Goal: Task Accomplishment & Management: Manage account settings

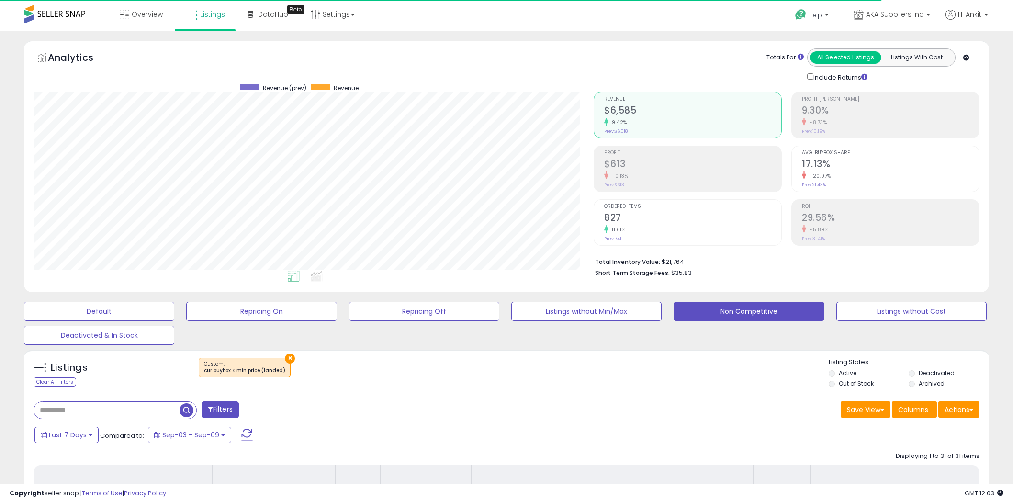
select select "**"
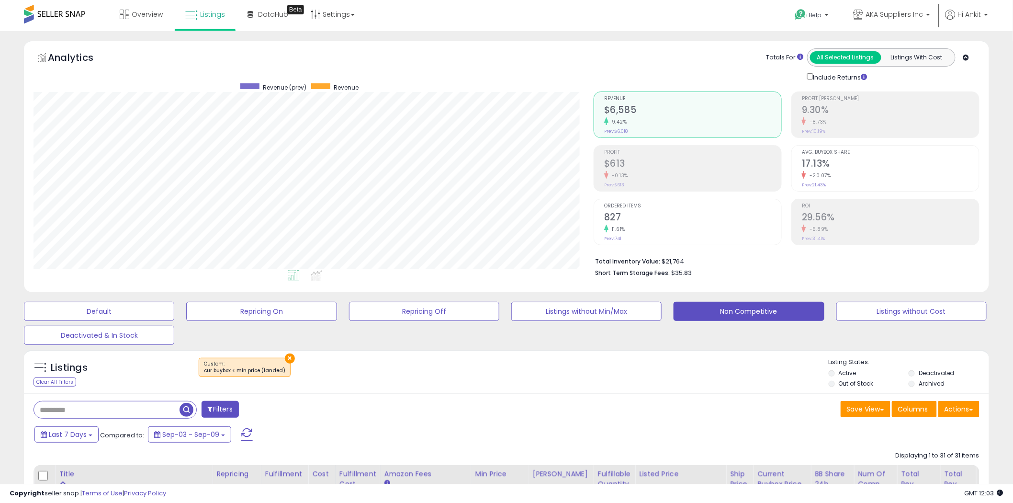
click at [244, 433] on span at bounding box center [246, 434] width 11 height 12
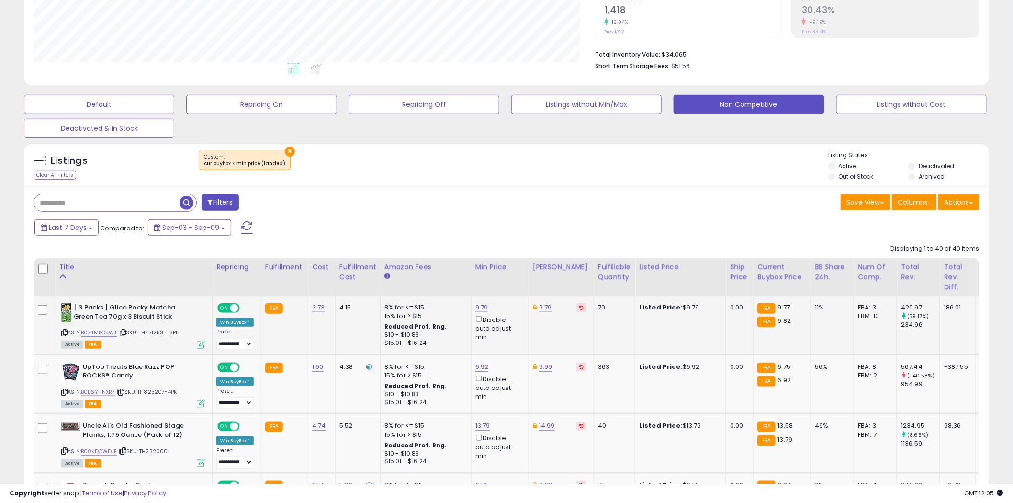
scroll to position [212, 0]
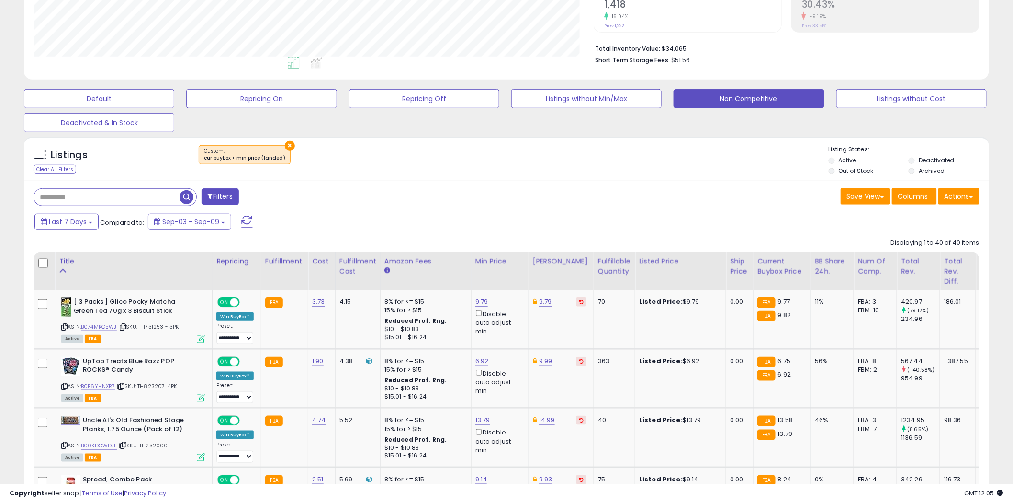
click at [242, 217] on span at bounding box center [246, 221] width 11 height 12
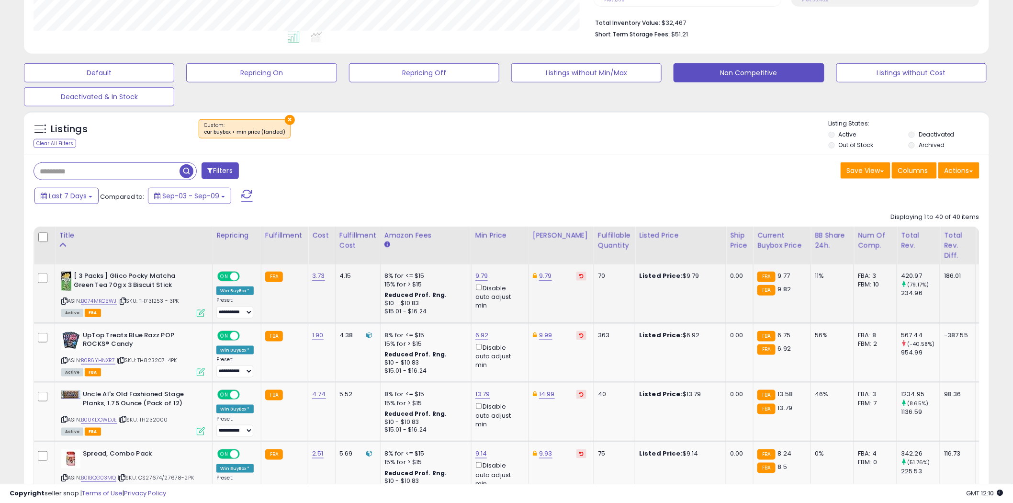
scroll to position [242, 0]
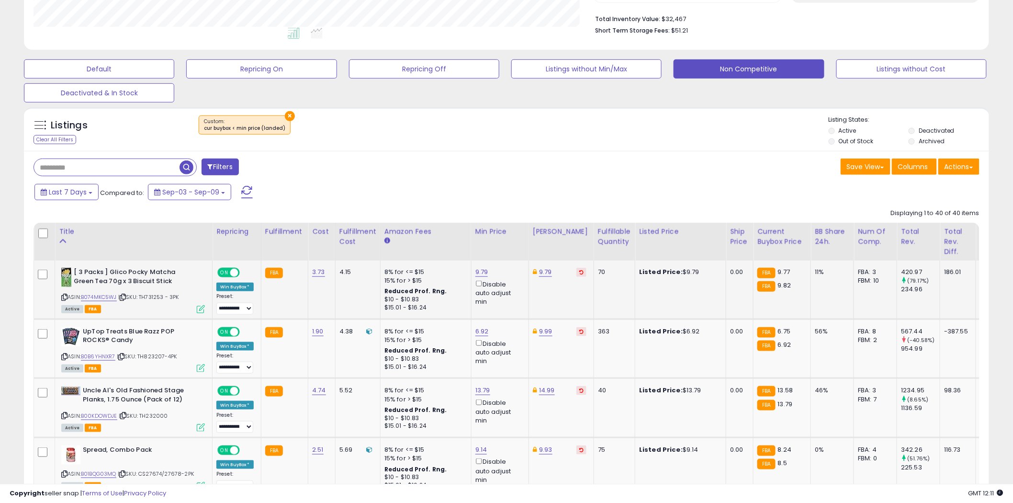
click at [64, 297] on icon at bounding box center [64, 296] width 6 height 5
click at [485, 274] on link "9.79" at bounding box center [481, 272] width 13 height 10
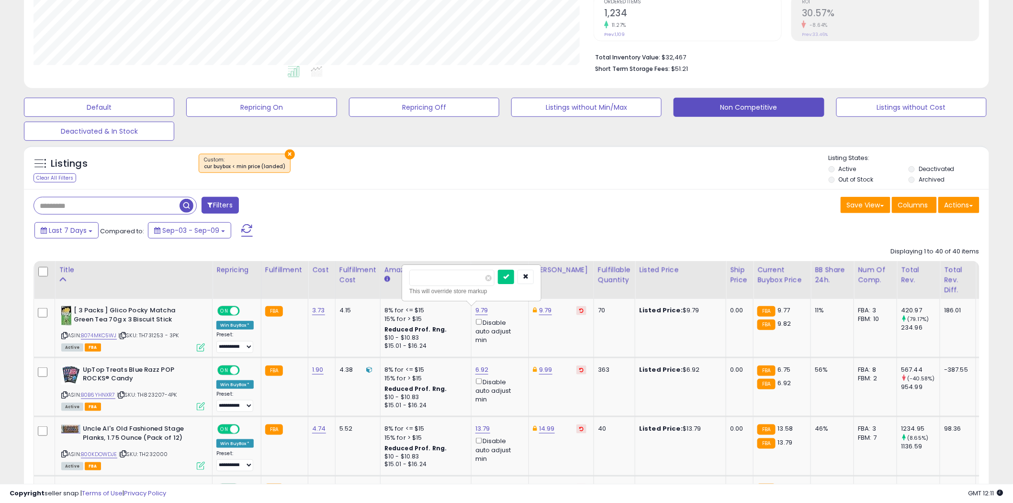
scroll to position [189, 0]
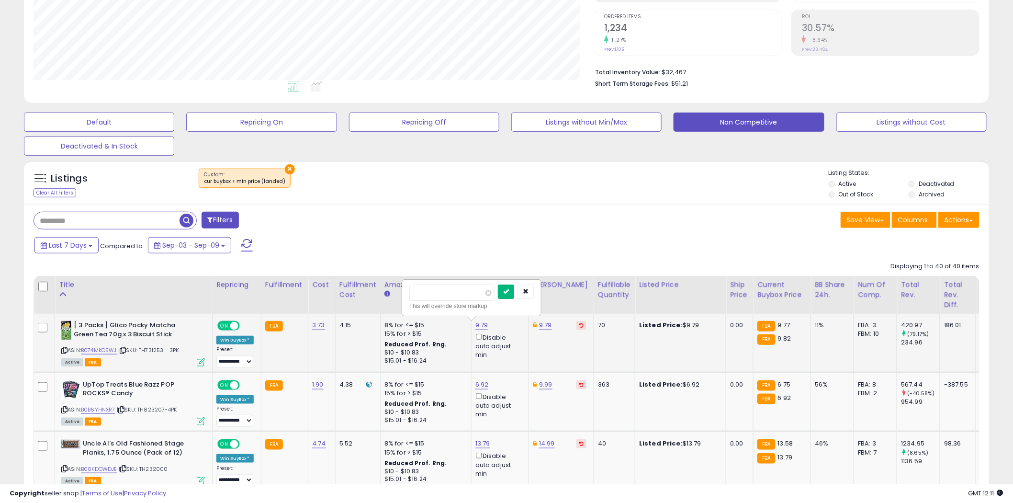
type input "****"
click at [514, 293] on button "submit" at bounding box center [506, 291] width 16 height 14
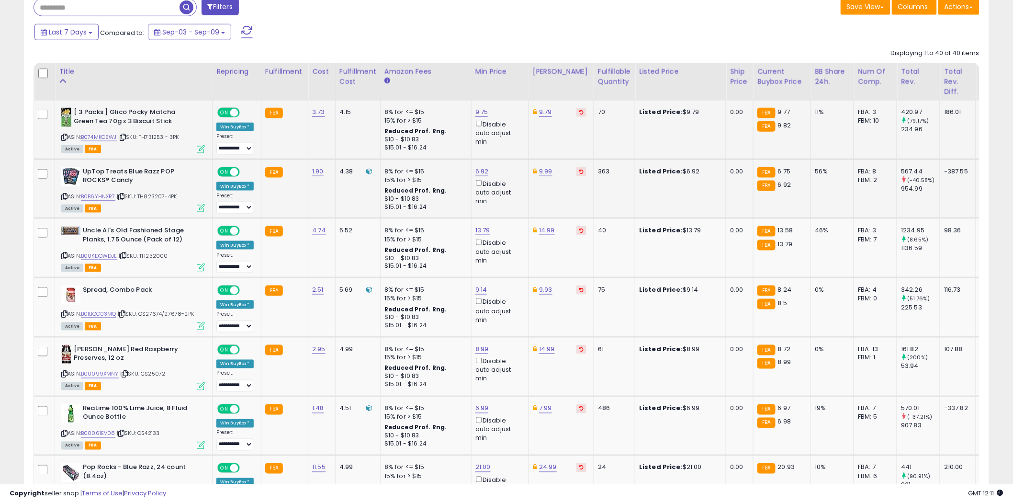
scroll to position [455, 0]
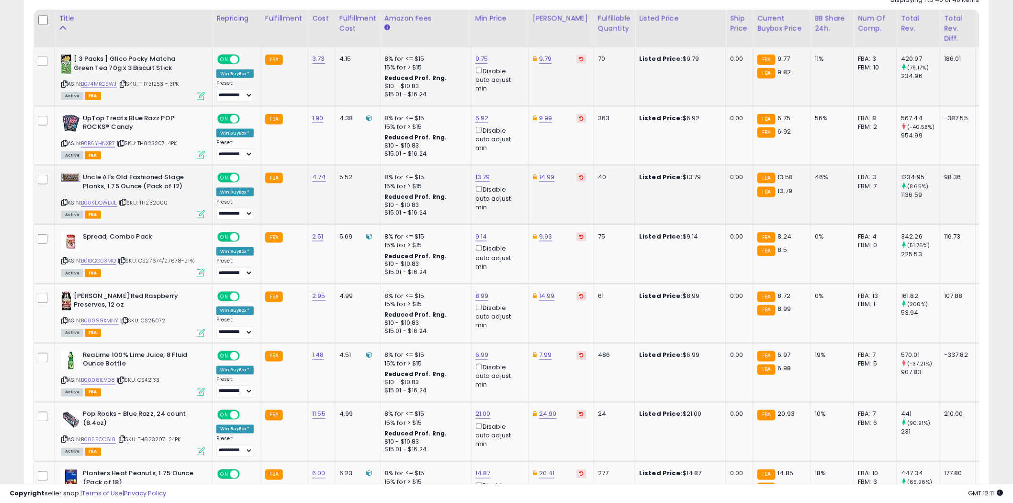
click at [65, 201] on icon at bounding box center [64, 202] width 6 height 5
click at [485, 178] on link "13.79" at bounding box center [482, 177] width 15 height 10
type input "****"
click at [510, 144] on icon "submit" at bounding box center [507, 143] width 6 height 6
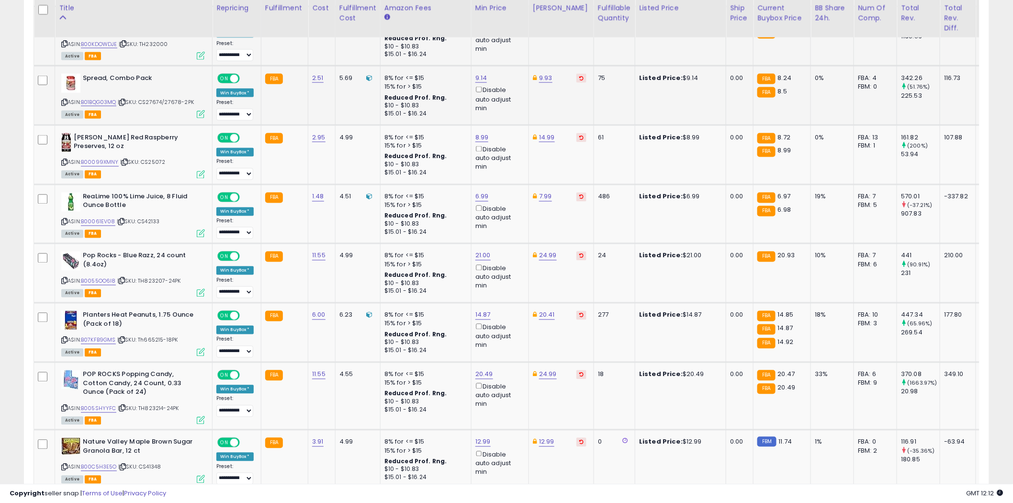
scroll to position [615, 0]
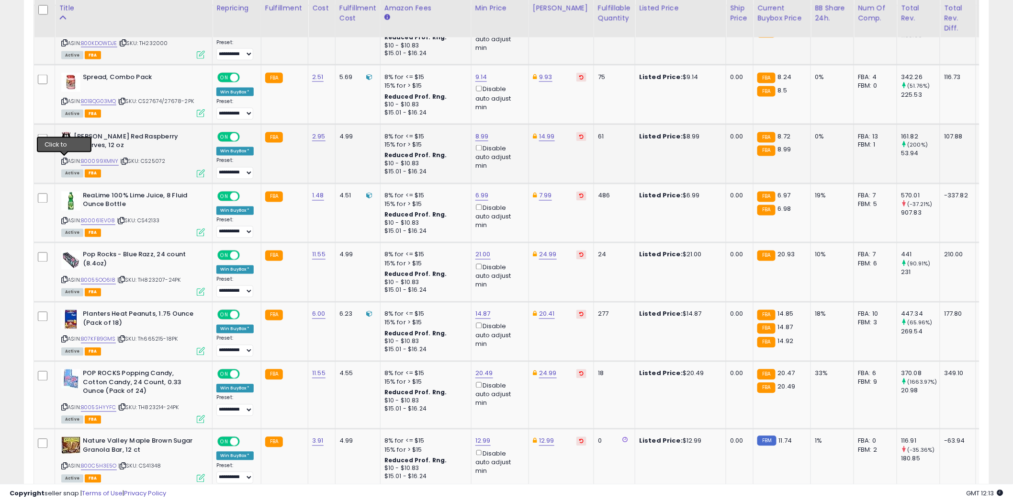
click at [65, 160] on icon at bounding box center [64, 161] width 6 height 5
click at [65, 219] on icon at bounding box center [64, 220] width 6 height 5
click at [484, 196] on link "6.99" at bounding box center [481, 196] width 13 height 10
type input "****"
click at [514, 159] on button "submit" at bounding box center [506, 161] width 16 height 14
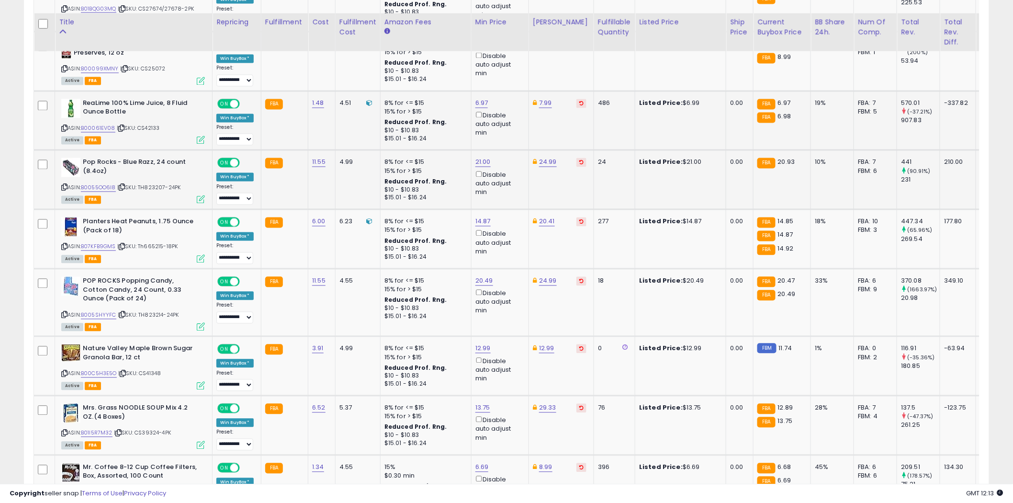
scroll to position [721, 0]
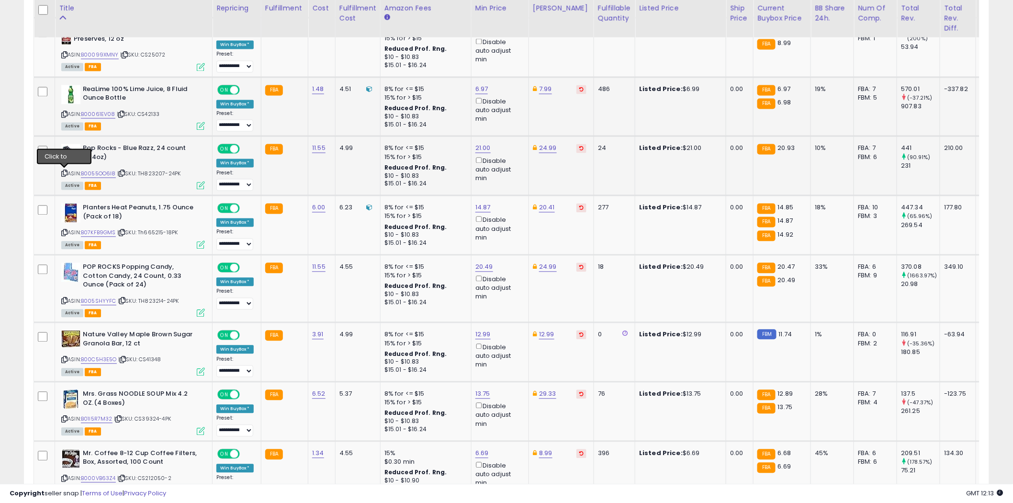
click at [65, 171] on icon at bounding box center [64, 173] width 6 height 5
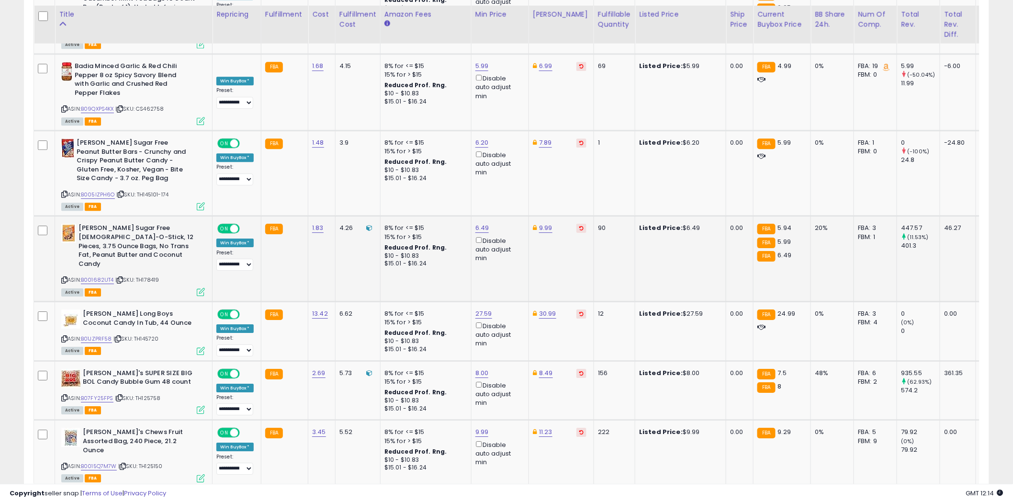
scroll to position [2659, 0]
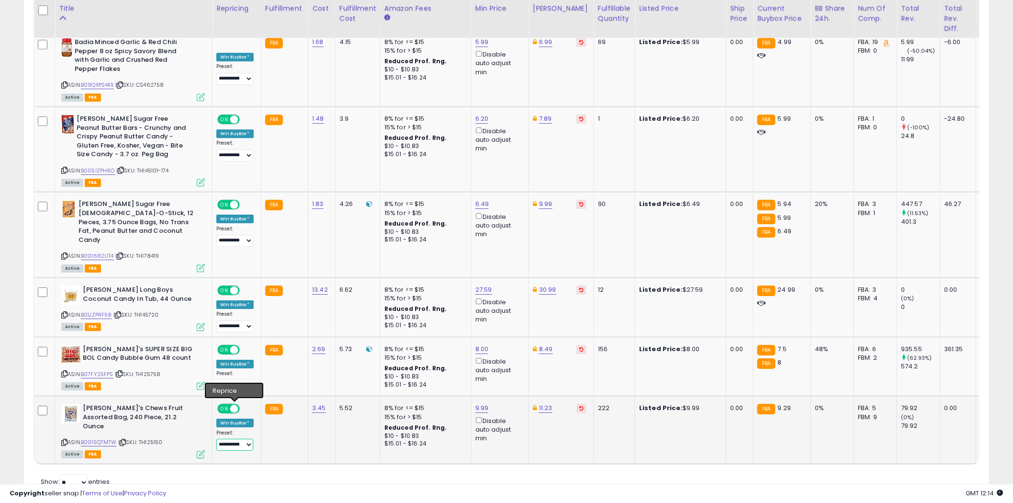
click at [247, 438] on select "**********" at bounding box center [234, 444] width 37 height 12
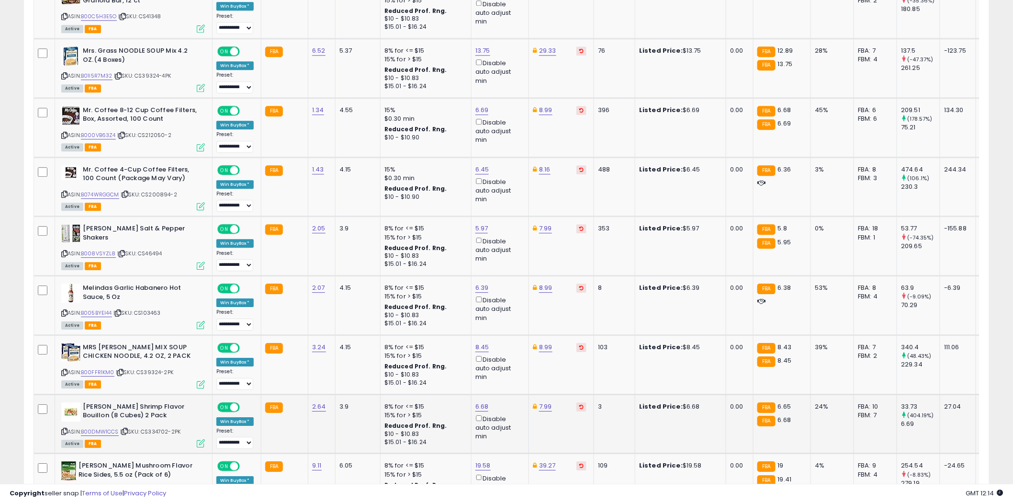
scroll to position [692, 0]
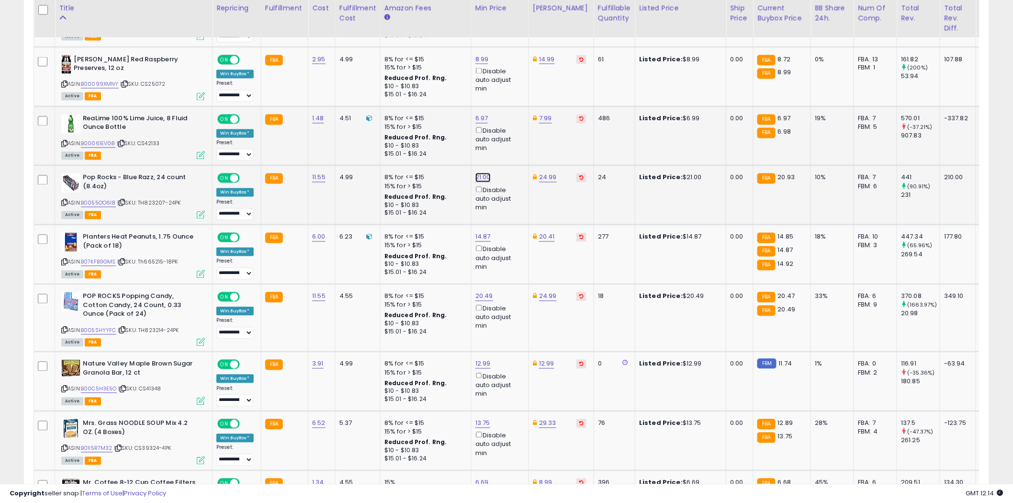
click at [482, 176] on link "21.00" at bounding box center [482, 178] width 15 height 10
type input "*****"
click at [515, 139] on button "submit" at bounding box center [507, 143] width 16 height 14
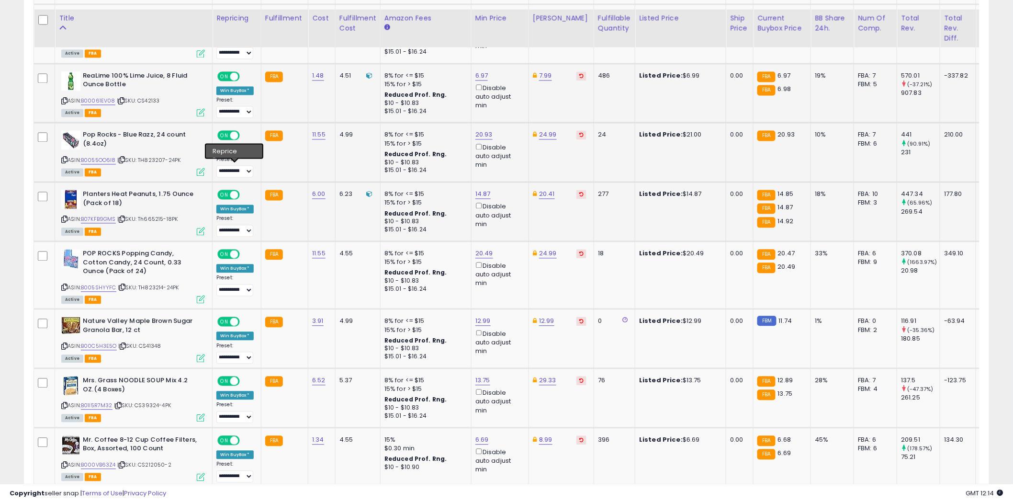
scroll to position [745, 0]
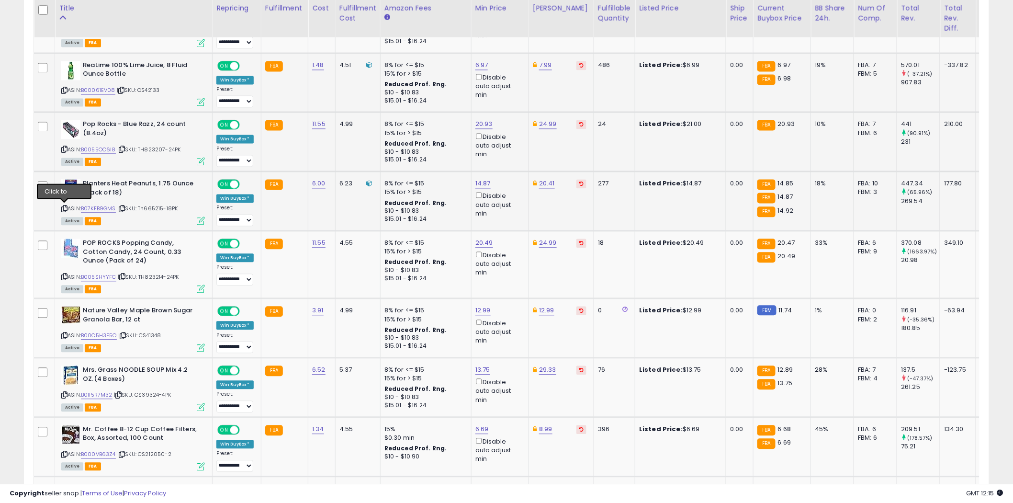
click at [66, 208] on icon at bounding box center [64, 208] width 6 height 5
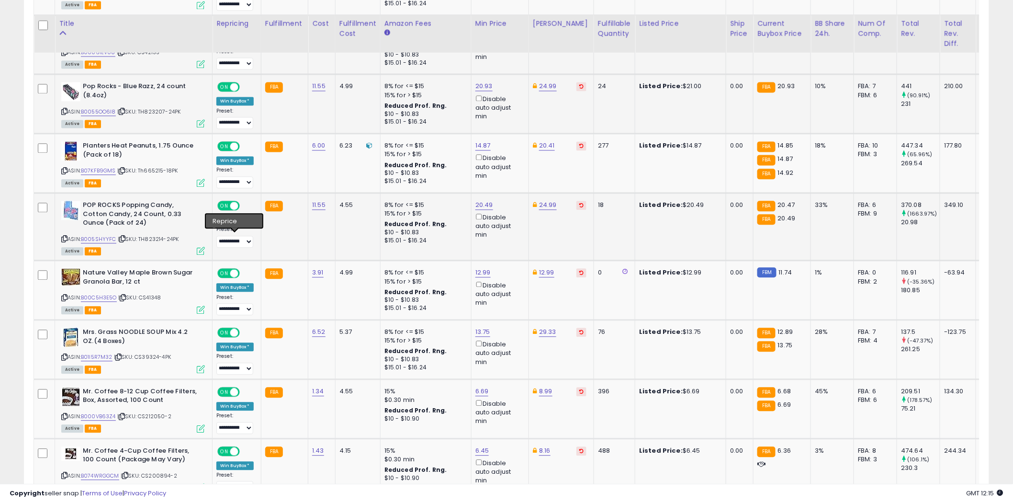
scroll to position [798, 0]
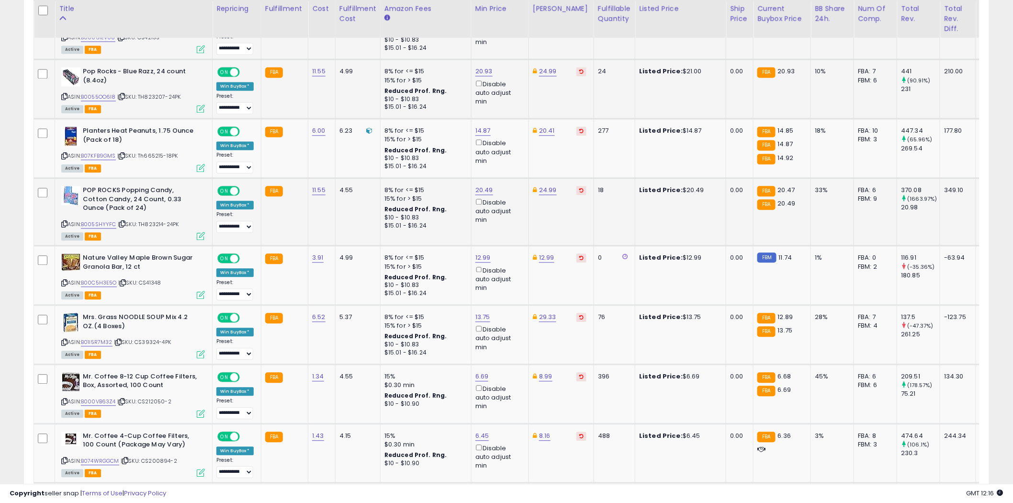
click at [64, 221] on icon at bounding box center [64, 223] width 6 height 5
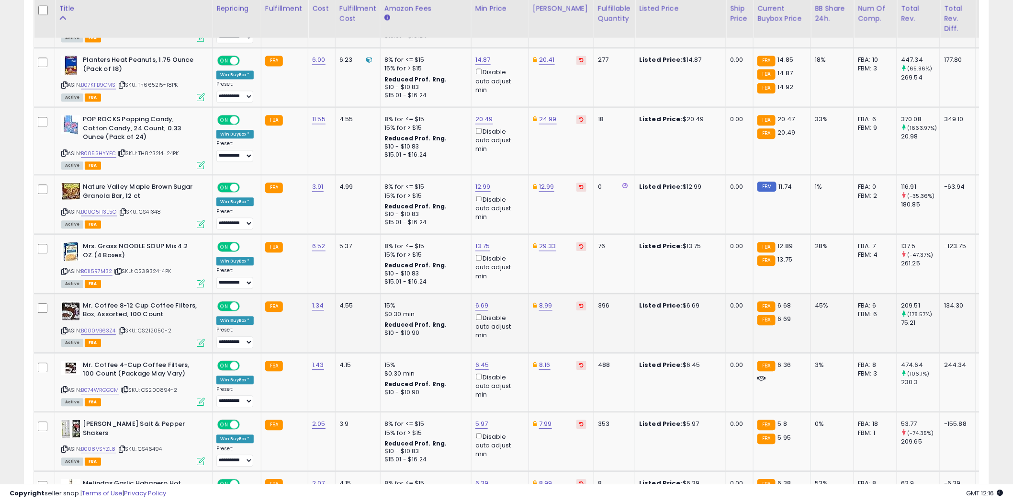
scroll to position [905, 0]
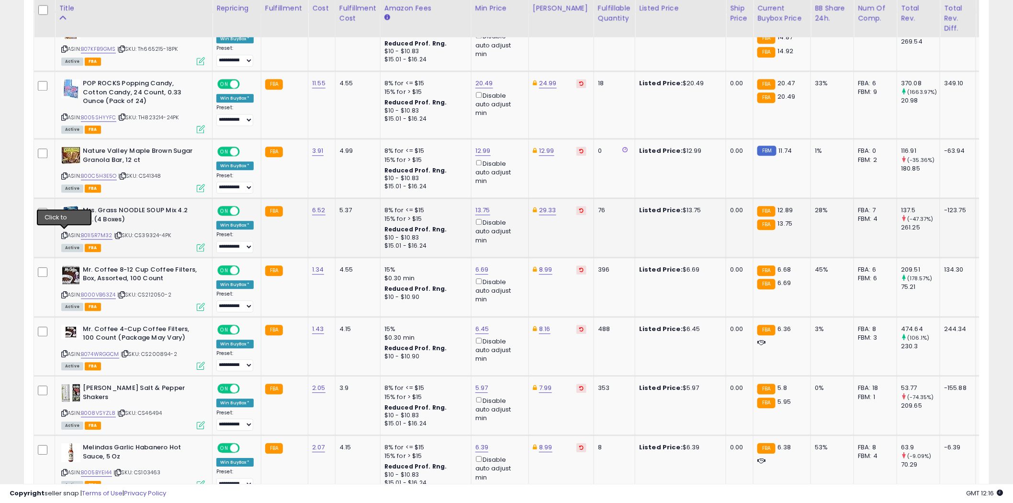
click at [65, 233] on icon at bounding box center [64, 235] width 6 height 5
click at [66, 292] on icon at bounding box center [64, 294] width 6 height 5
click at [64, 352] on icon at bounding box center [64, 353] width 6 height 5
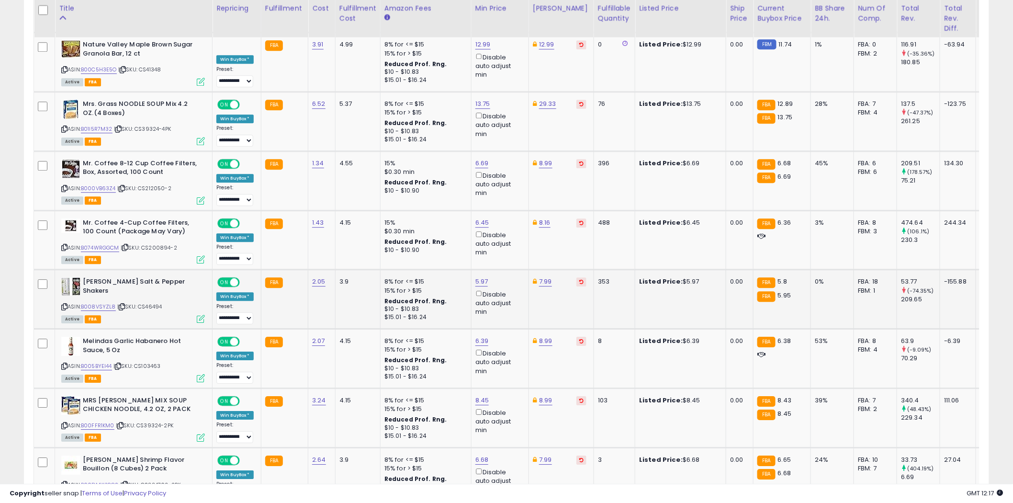
scroll to position [1064, 0]
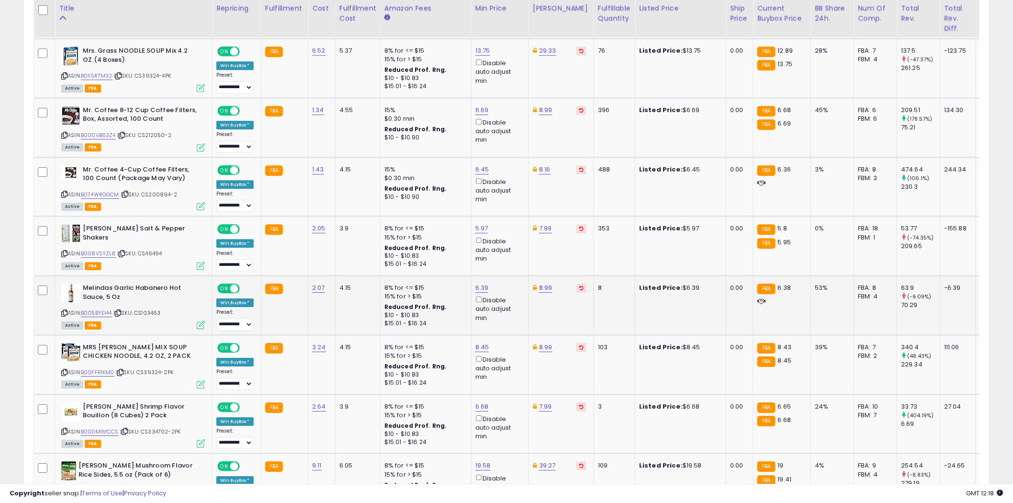
click at [65, 310] on icon at bounding box center [64, 312] width 6 height 5
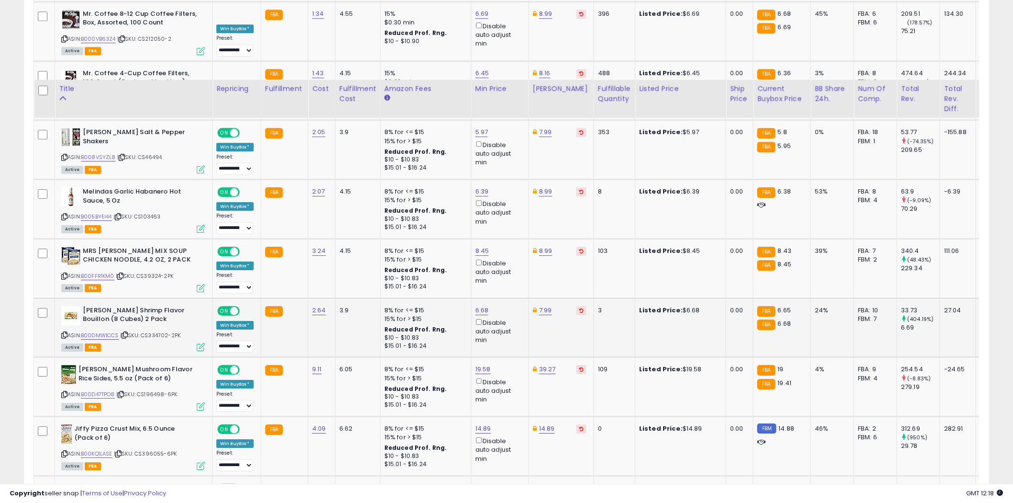
scroll to position [1276, 0]
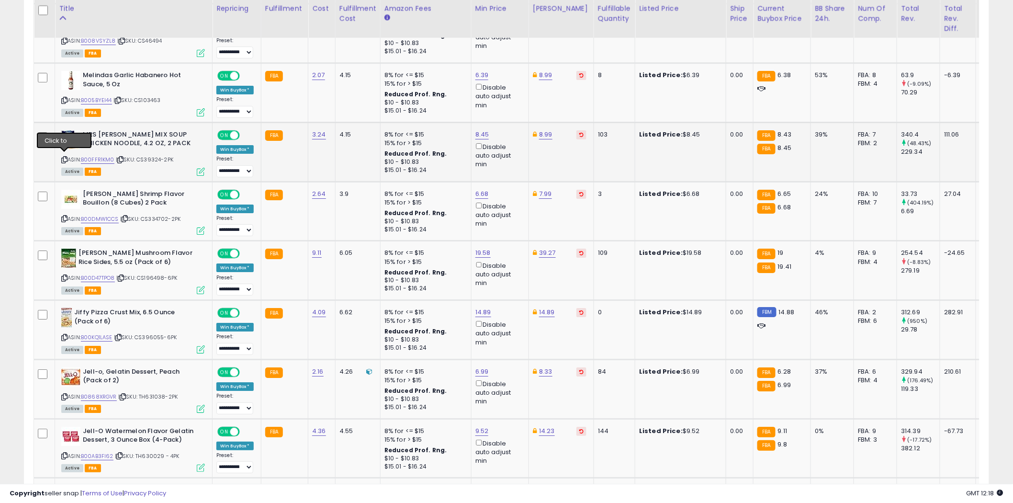
click at [66, 157] on icon at bounding box center [64, 159] width 6 height 5
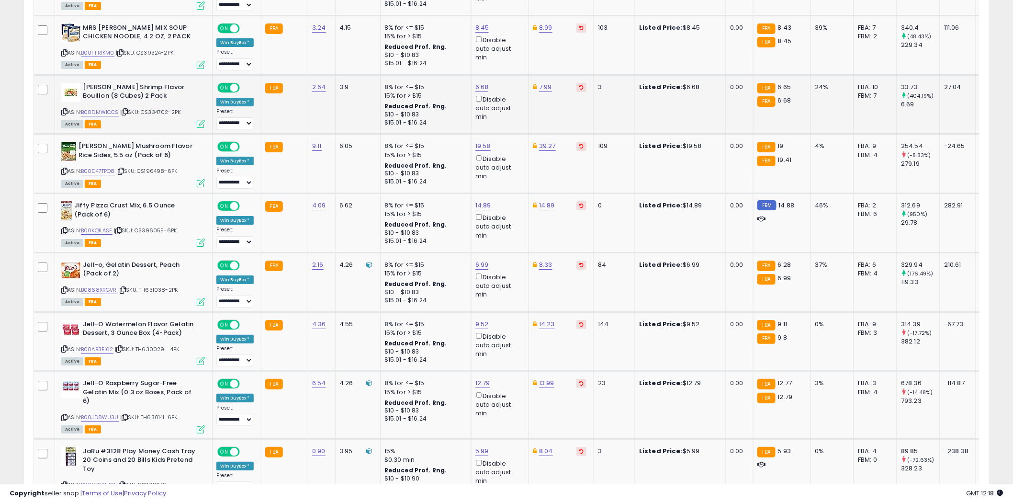
scroll to position [1330, 0]
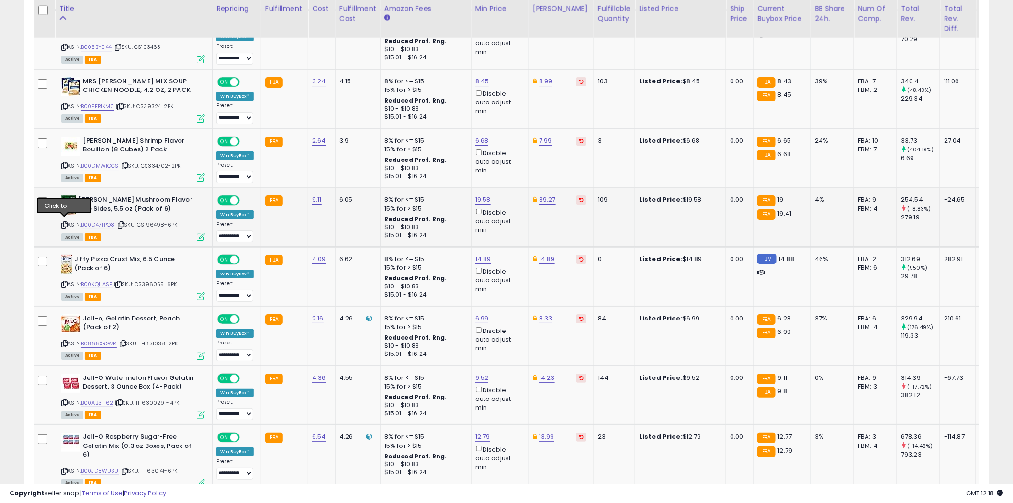
click at [64, 222] on icon at bounding box center [64, 224] width 6 height 5
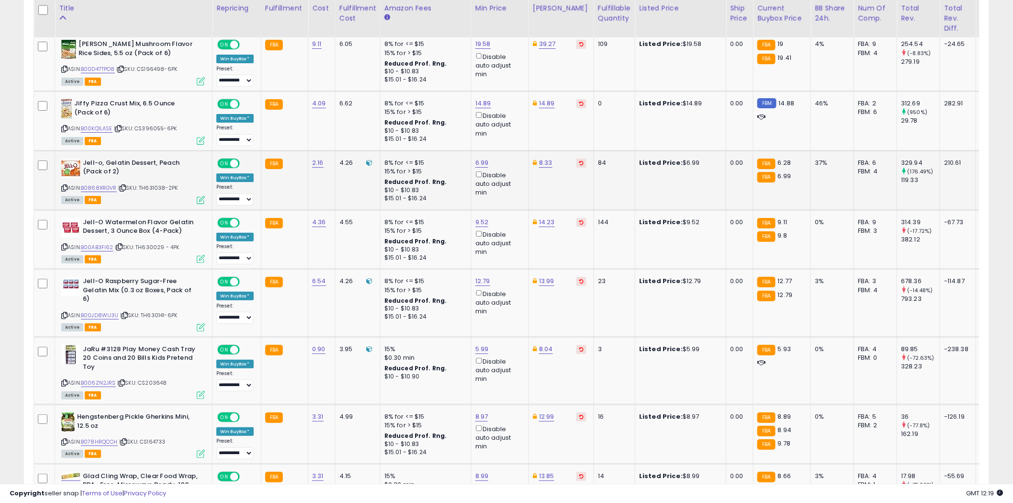
scroll to position [1489, 0]
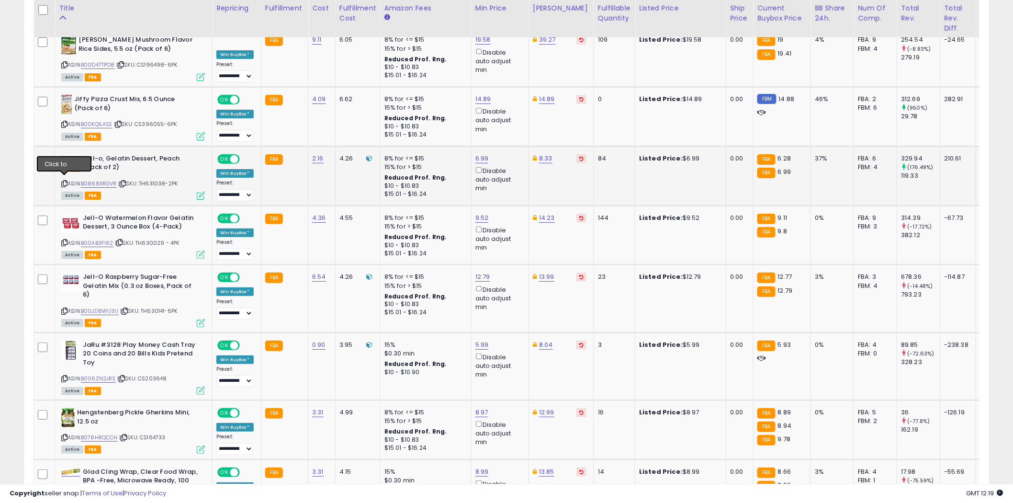
click at [66, 181] on icon at bounding box center [64, 183] width 6 height 5
click at [63, 240] on icon at bounding box center [64, 242] width 6 height 5
click at [66, 308] on icon at bounding box center [64, 310] width 6 height 5
click at [64, 376] on icon at bounding box center [64, 378] width 6 height 5
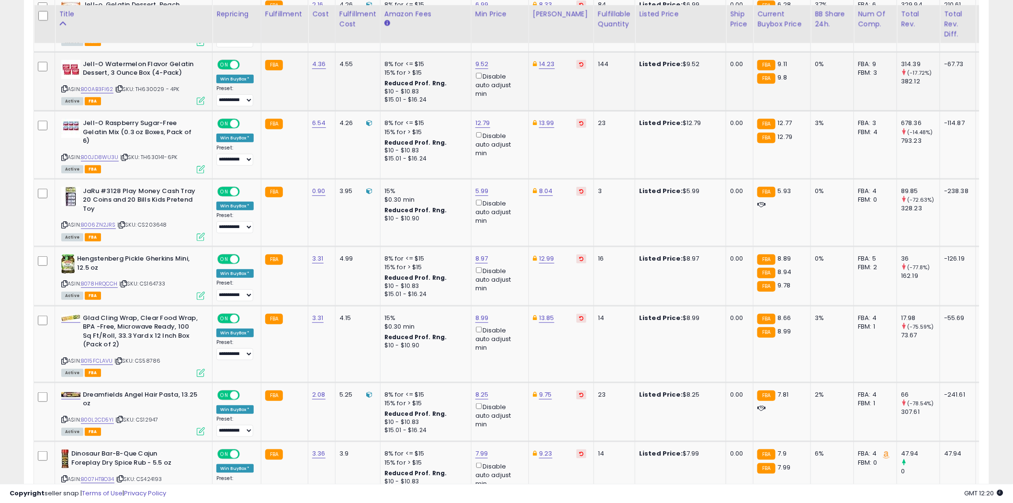
scroll to position [1649, 0]
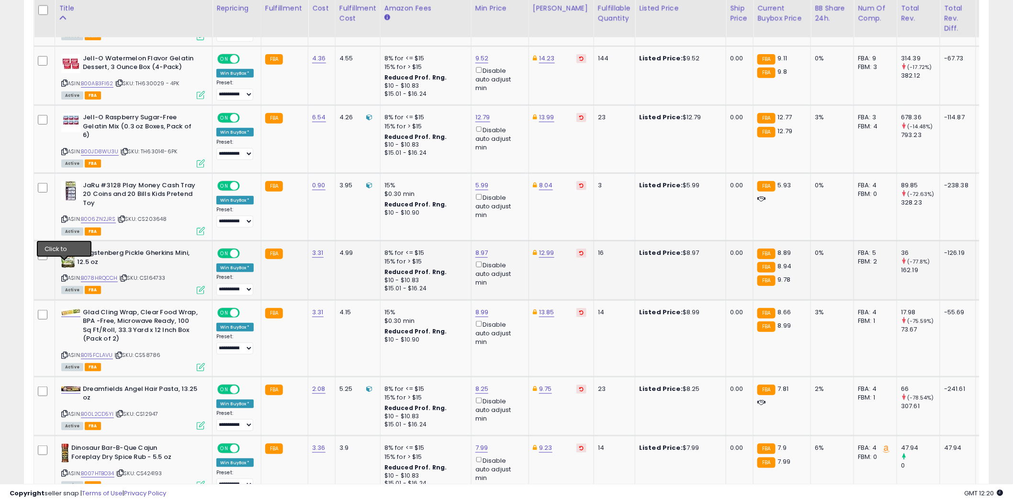
click at [64, 275] on icon at bounding box center [64, 277] width 6 height 5
click at [483, 248] on link "8.97" at bounding box center [481, 253] width 13 height 10
type input "****"
click at [509, 203] on icon "submit" at bounding box center [506, 206] width 6 height 6
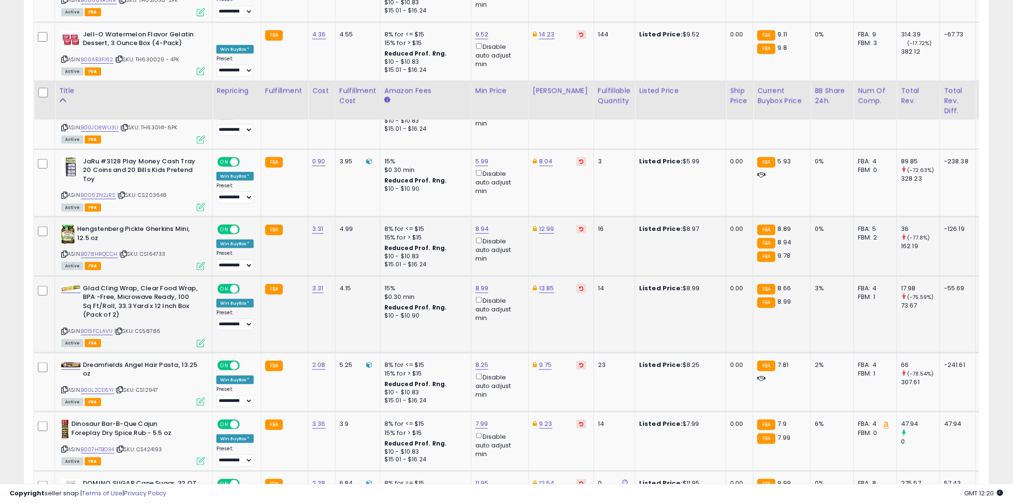
scroll to position [1755, 0]
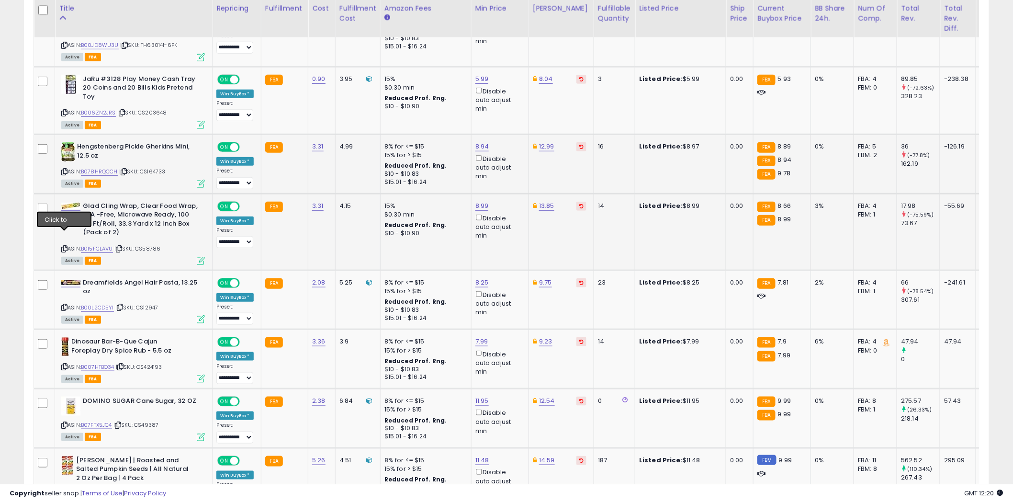
click at [66, 246] on icon at bounding box center [64, 248] width 6 height 5
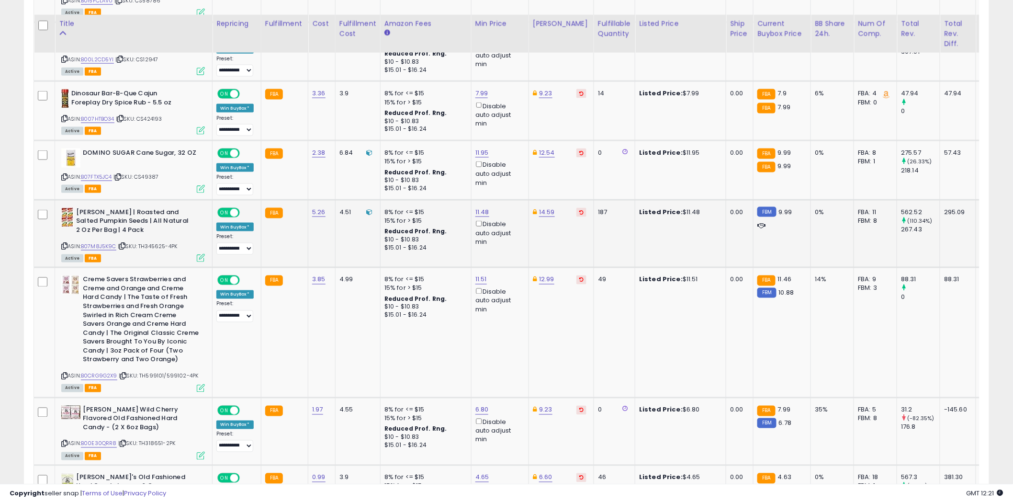
scroll to position [2021, 0]
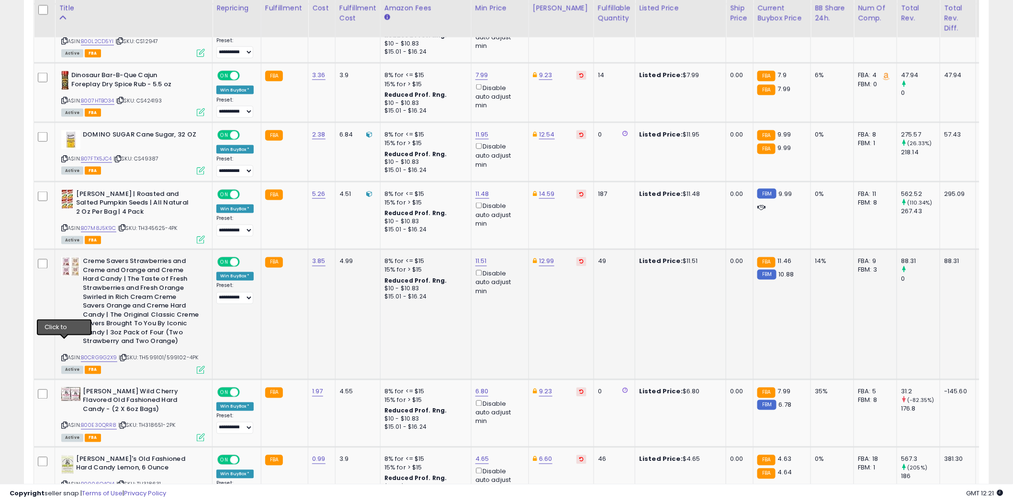
click at [65, 355] on icon at bounding box center [64, 357] width 6 height 5
click at [481, 257] on link "11.51" at bounding box center [480, 262] width 11 height 10
type input "*****"
click at [508, 212] on icon "submit" at bounding box center [506, 213] width 6 height 6
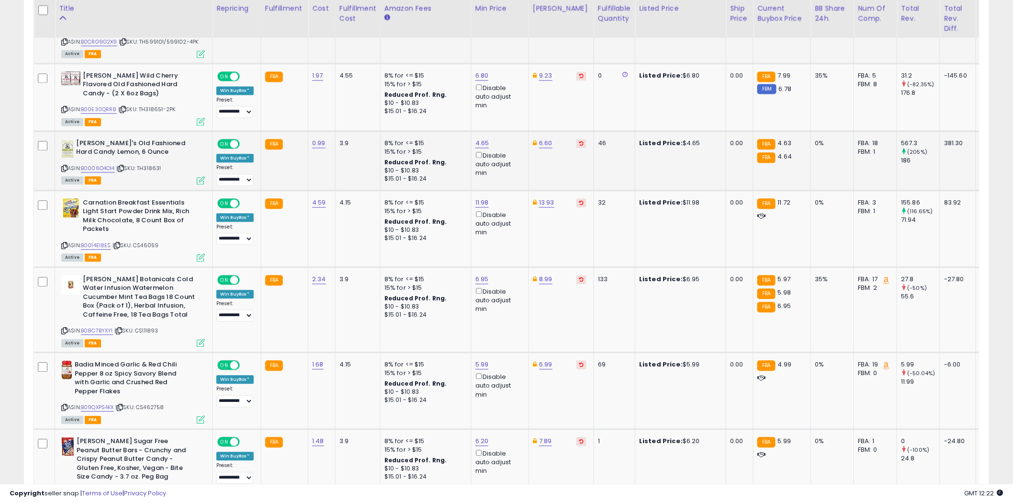
scroll to position [2340, 0]
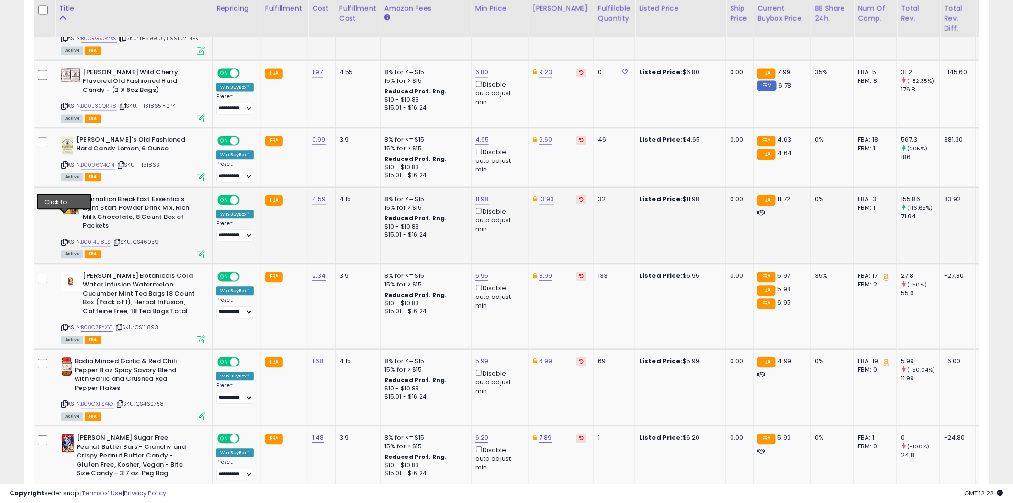
click at [65, 239] on icon at bounding box center [64, 241] width 6 height 5
click at [484, 194] on link "11.98" at bounding box center [481, 199] width 13 height 10
type input "*****"
click at [509, 150] on icon "submit" at bounding box center [506, 150] width 6 height 6
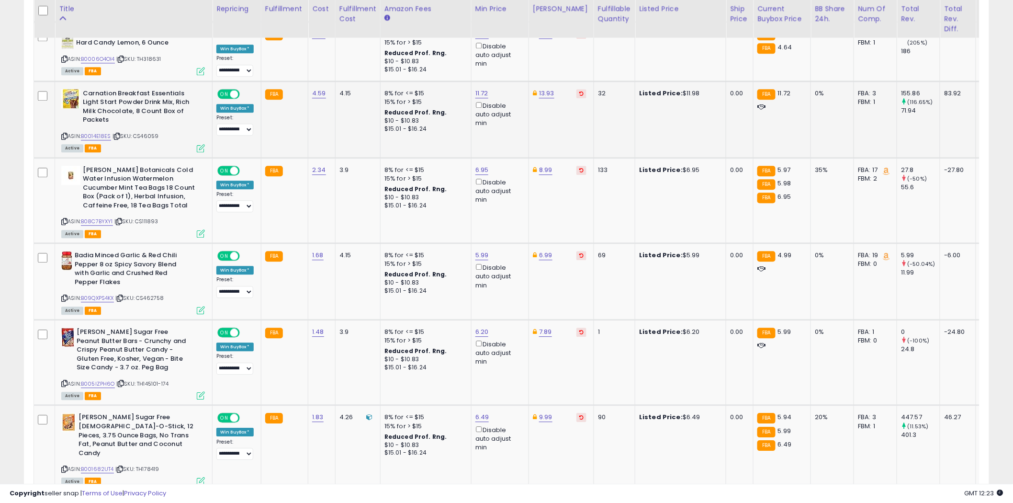
scroll to position [2447, 0]
click at [64, 218] on icon at bounding box center [64, 220] width 6 height 5
click at [482, 165] on link "6.95" at bounding box center [481, 170] width 13 height 10
type input "****"
click at [514, 110] on button "submit" at bounding box center [506, 111] width 16 height 14
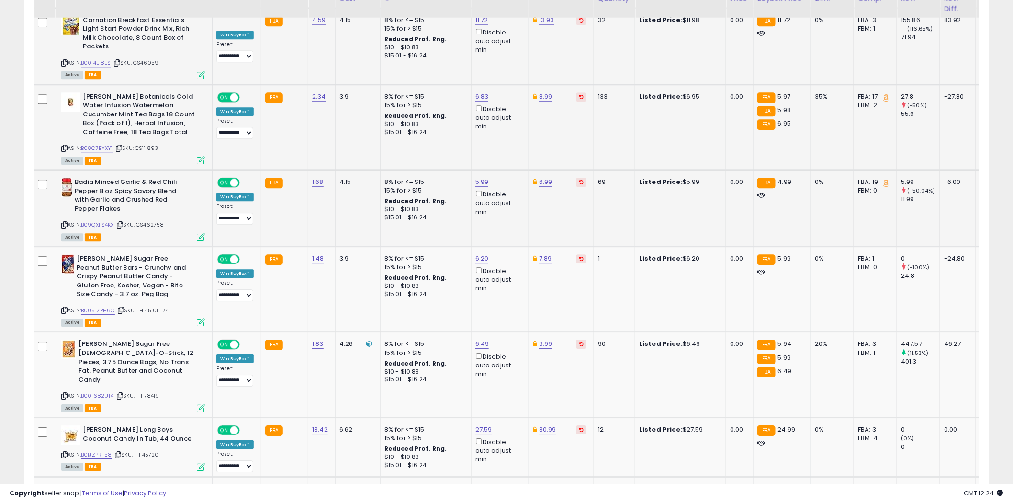
scroll to position [2553, 0]
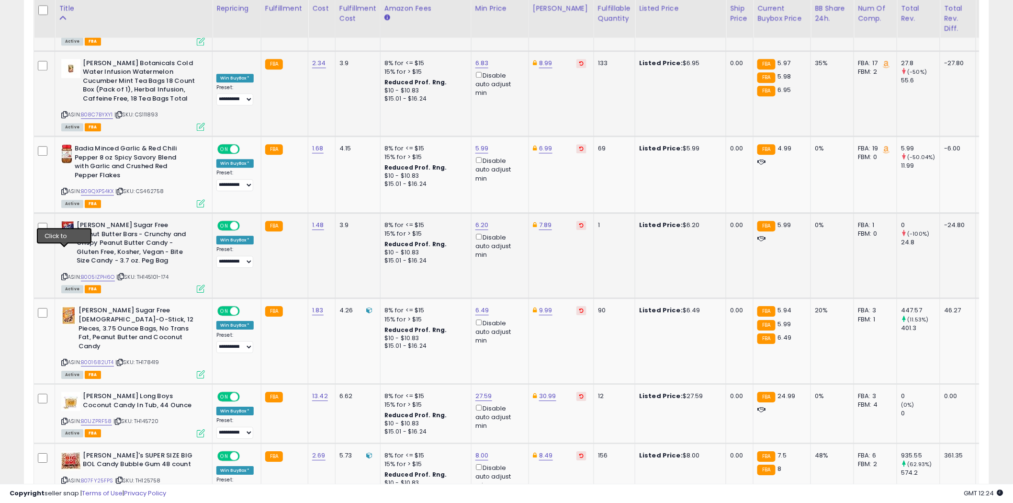
click at [63, 274] on icon at bounding box center [64, 276] width 6 height 5
click at [481, 220] on link "6.20" at bounding box center [481, 225] width 13 height 10
type input "*"
type input "****"
click at [509, 164] on icon "submit" at bounding box center [506, 166] width 6 height 6
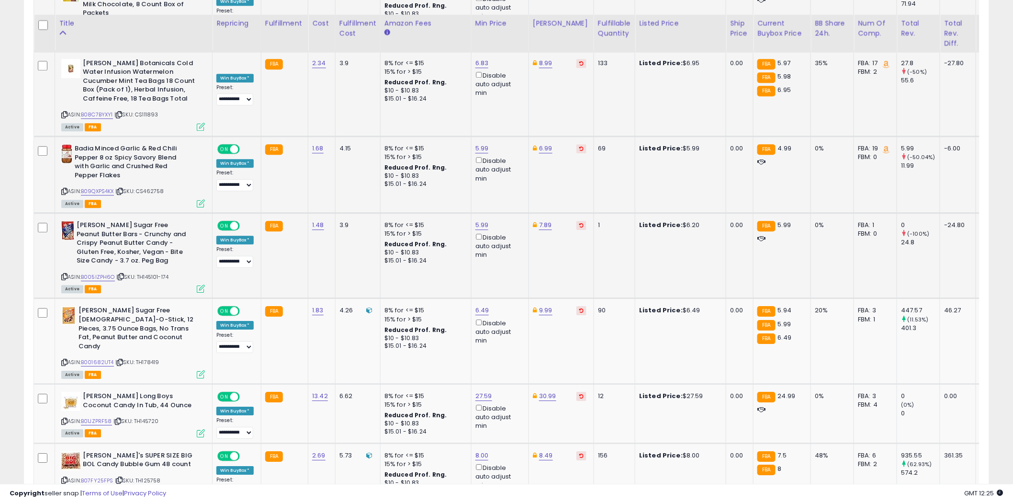
scroll to position [2659, 0]
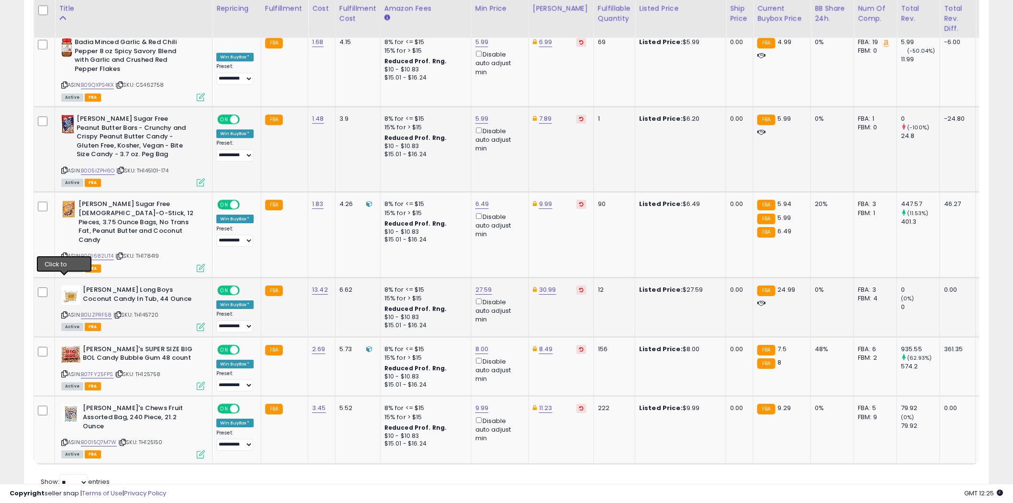
click at [64, 312] on icon at bounding box center [64, 314] width 6 height 5
click at [106, 311] on link "B01JZPRF58" at bounding box center [96, 315] width 31 height 8
click at [64, 439] on icon at bounding box center [64, 441] width 6 height 5
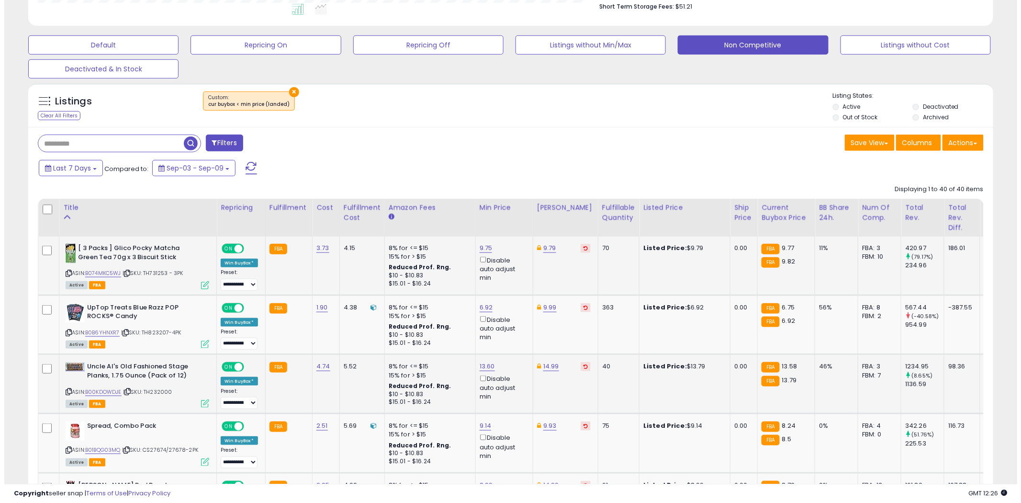
scroll to position [0, 0]
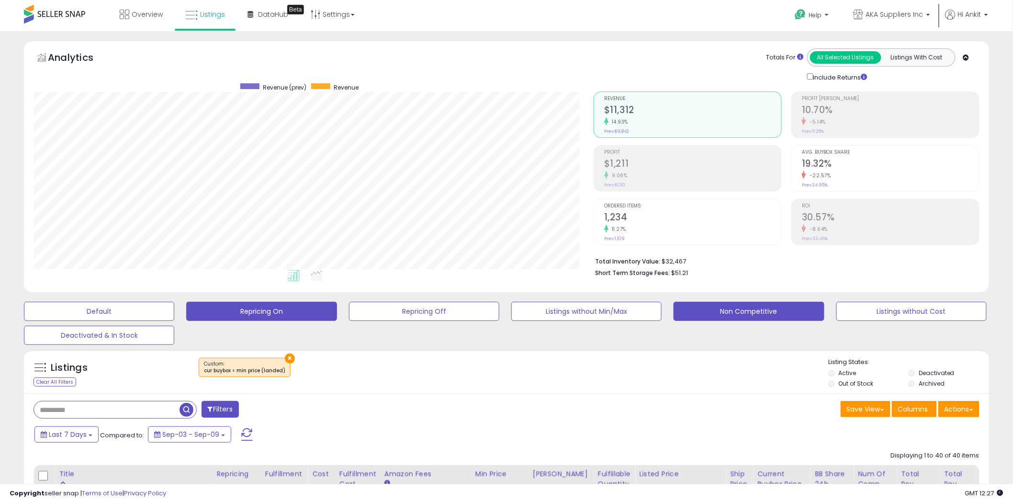
click at [291, 313] on button "Repricing On" at bounding box center [261, 311] width 150 height 19
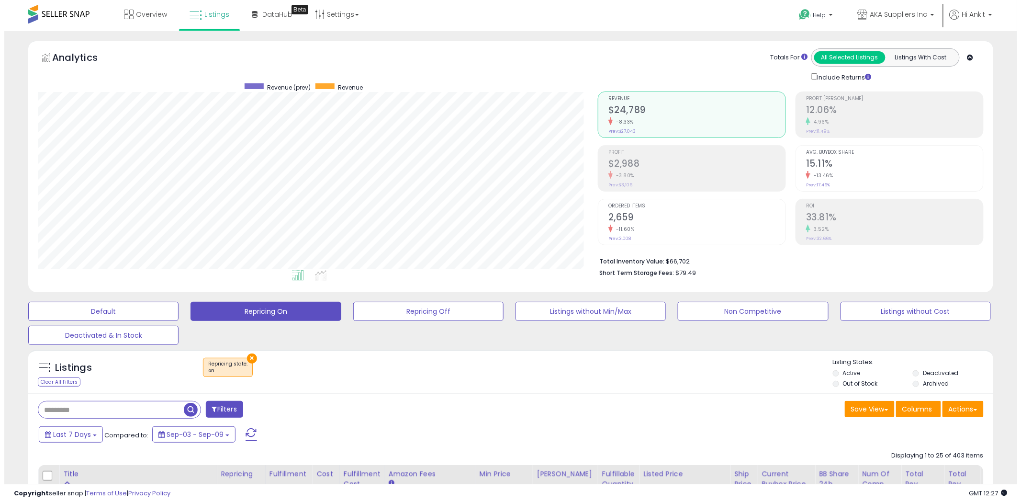
scroll to position [196, 560]
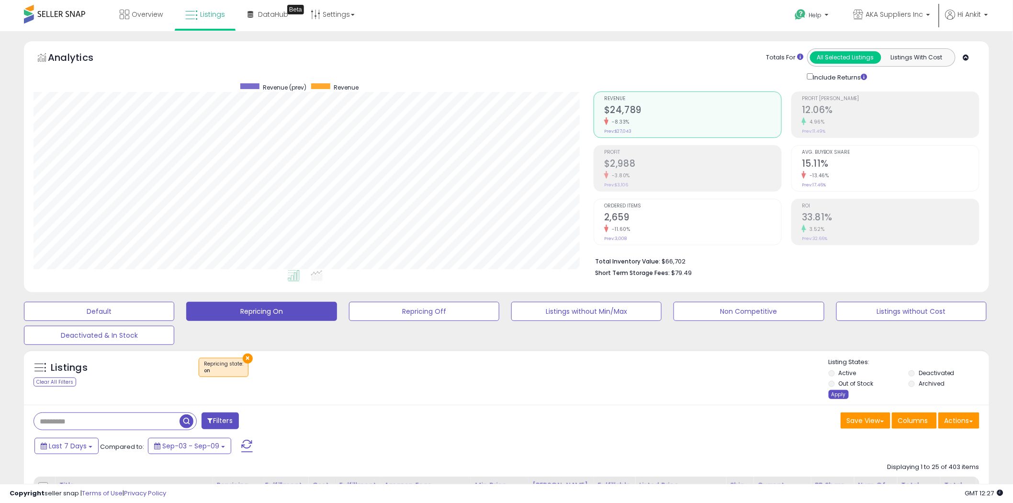
click at [838, 396] on div "Apply" at bounding box center [838, 394] width 20 height 9
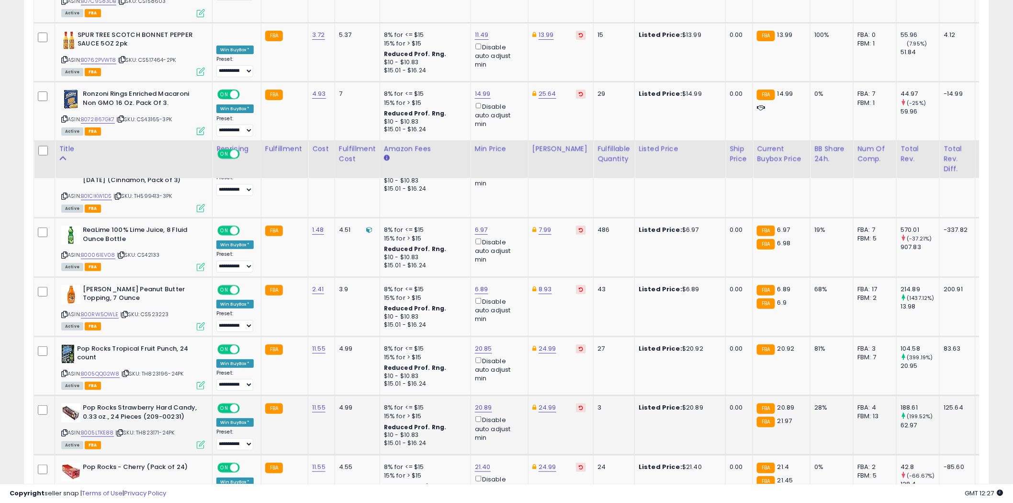
scroll to position [1636, 0]
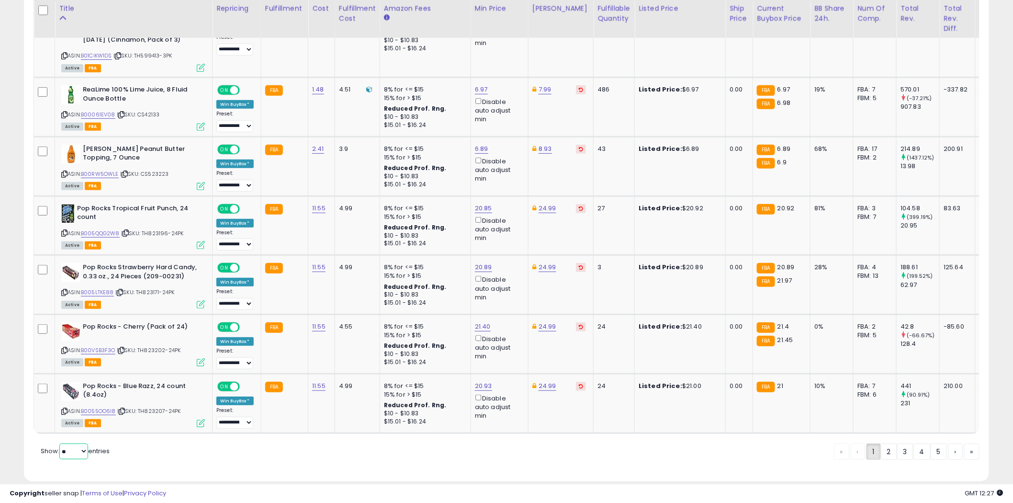
click at [84, 443] on select "** **" at bounding box center [73, 451] width 29 height 16
select select "**"
click at [60, 443] on select "** **" at bounding box center [73, 451] width 29 height 16
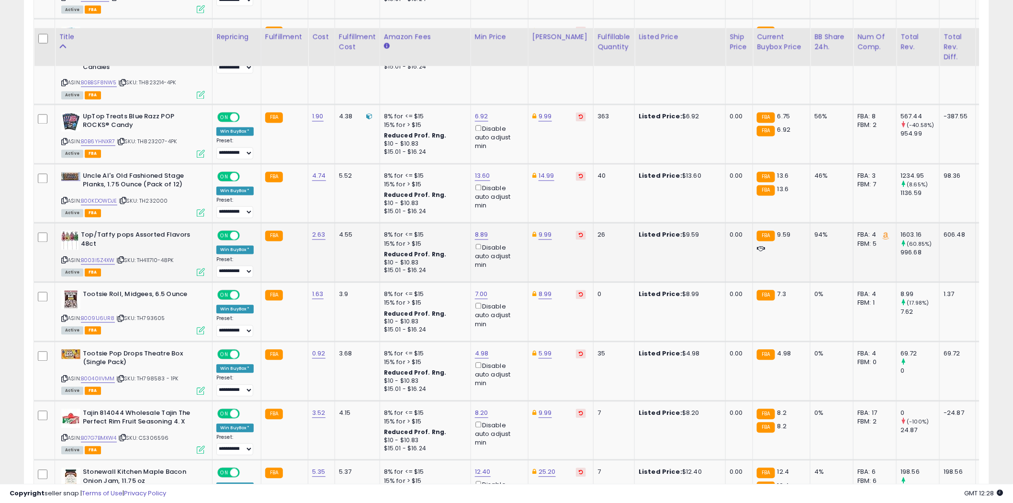
scroll to position [730, 0]
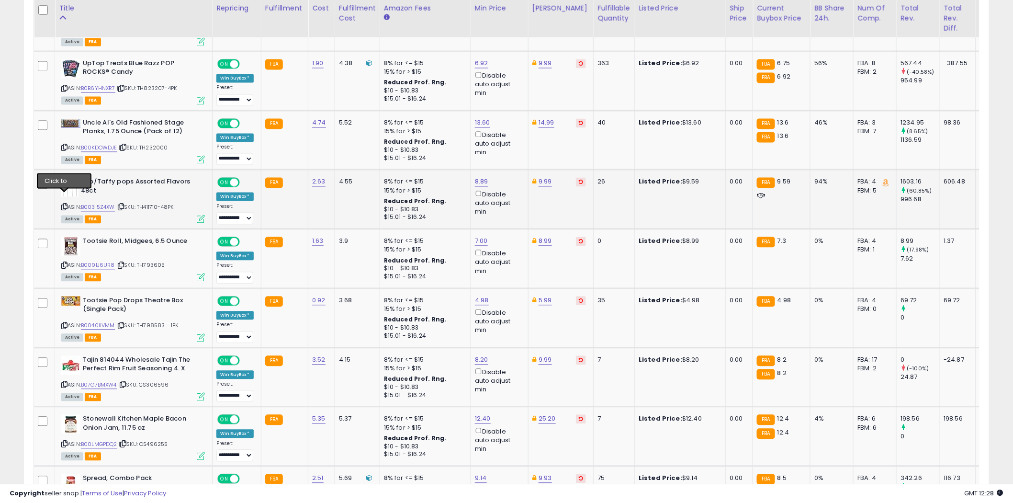
click at [65, 204] on icon at bounding box center [64, 206] width 6 height 5
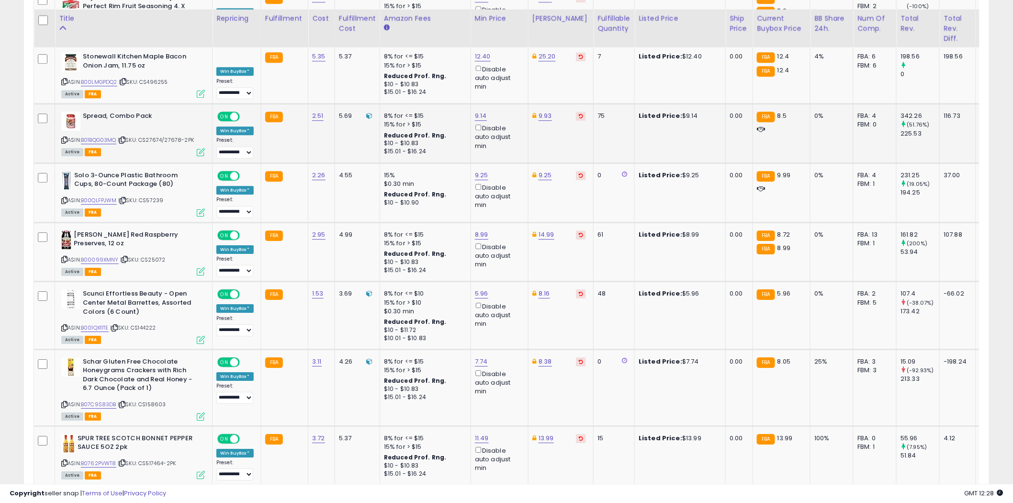
scroll to position [1103, 0]
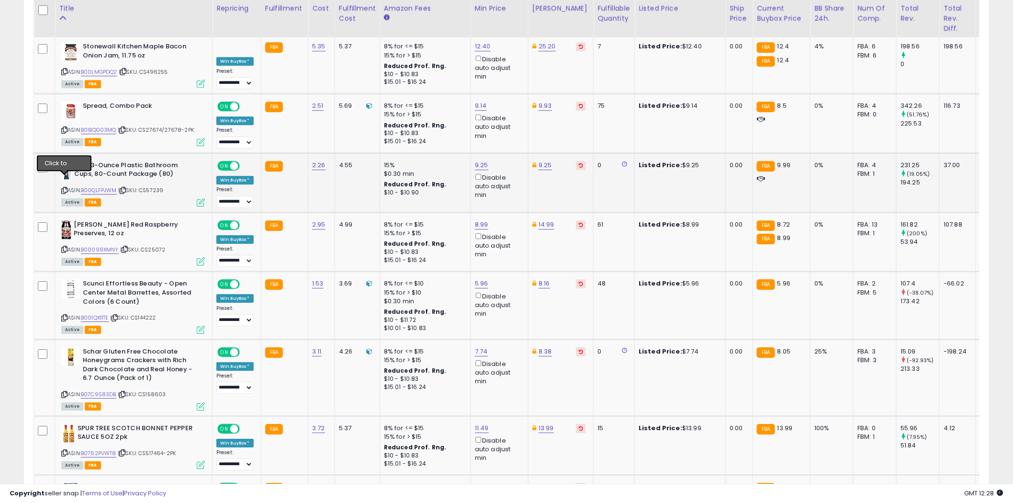
click at [65, 188] on icon at bounding box center [64, 190] width 6 height 5
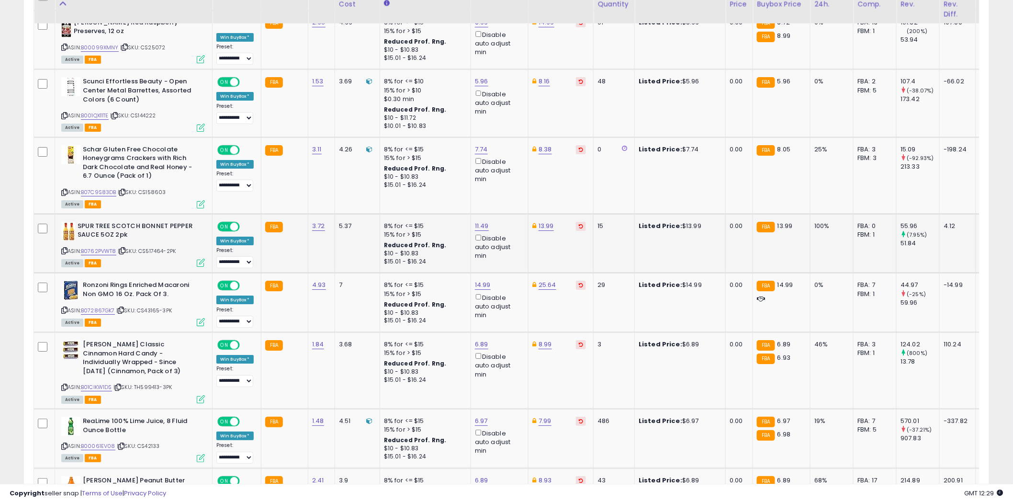
scroll to position [1315, 0]
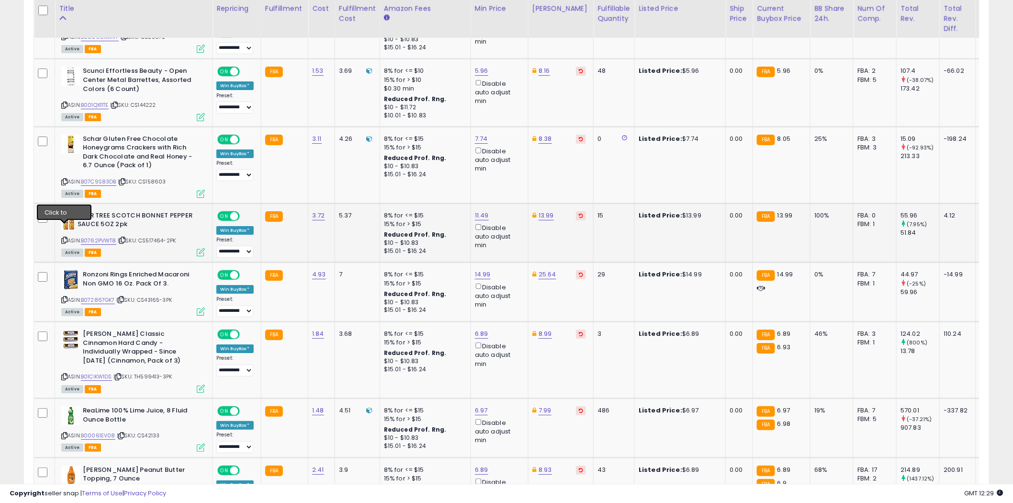
click at [64, 237] on icon at bounding box center [64, 239] width 6 height 5
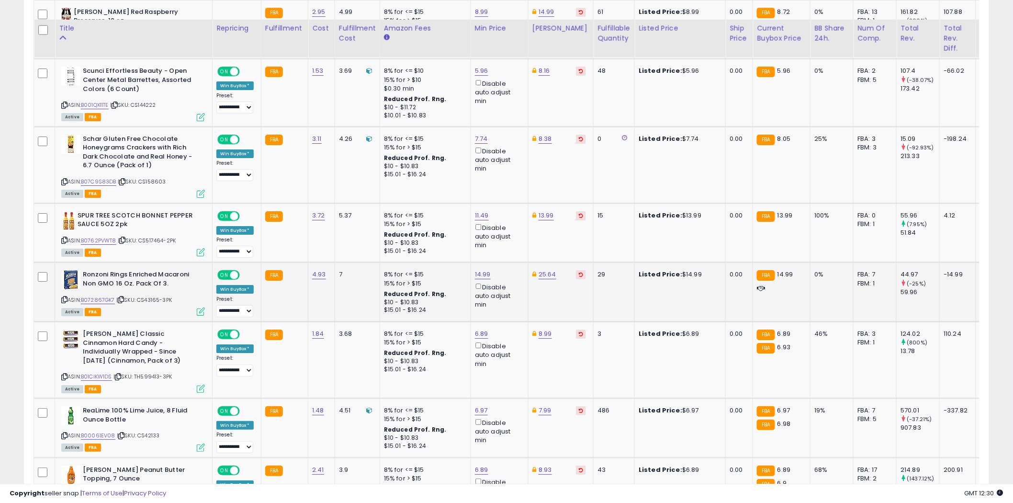
scroll to position [1369, 0]
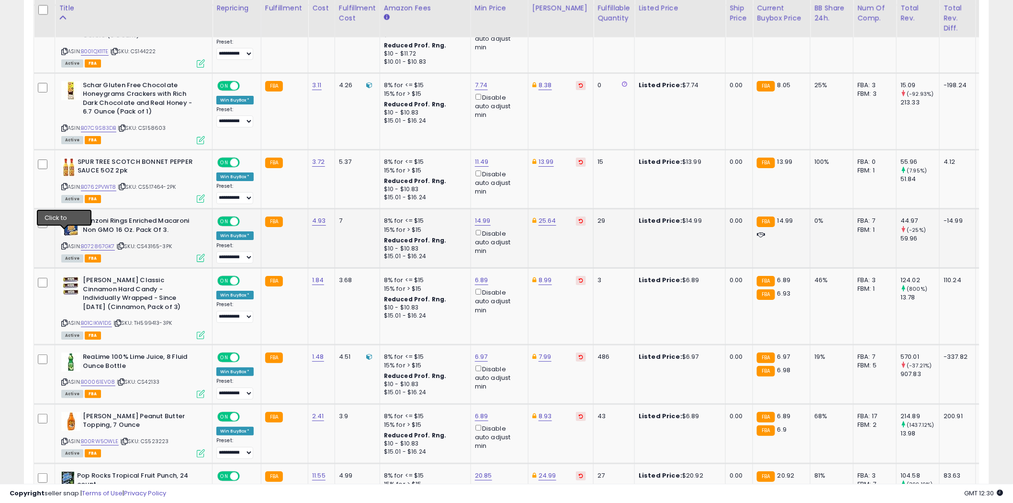
click at [64, 243] on icon at bounding box center [64, 245] width 6 height 5
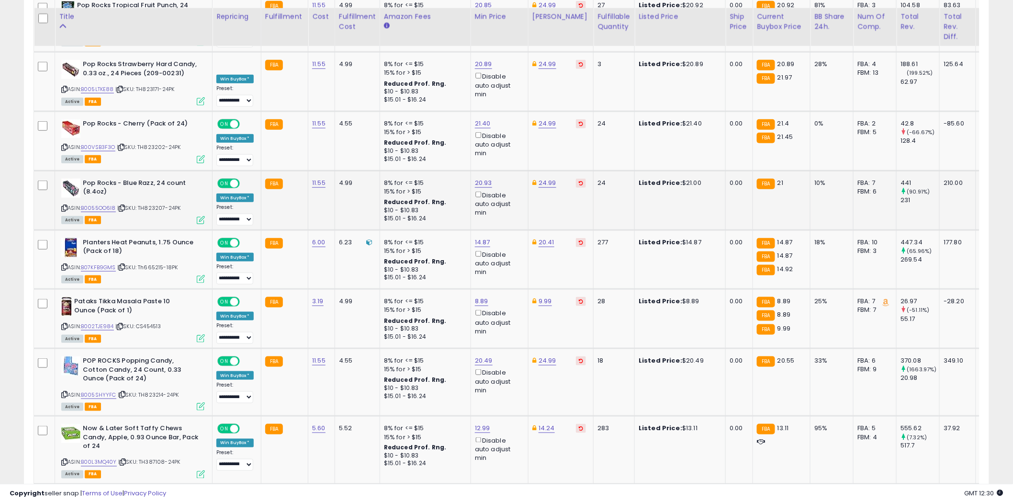
scroll to position [1847, 0]
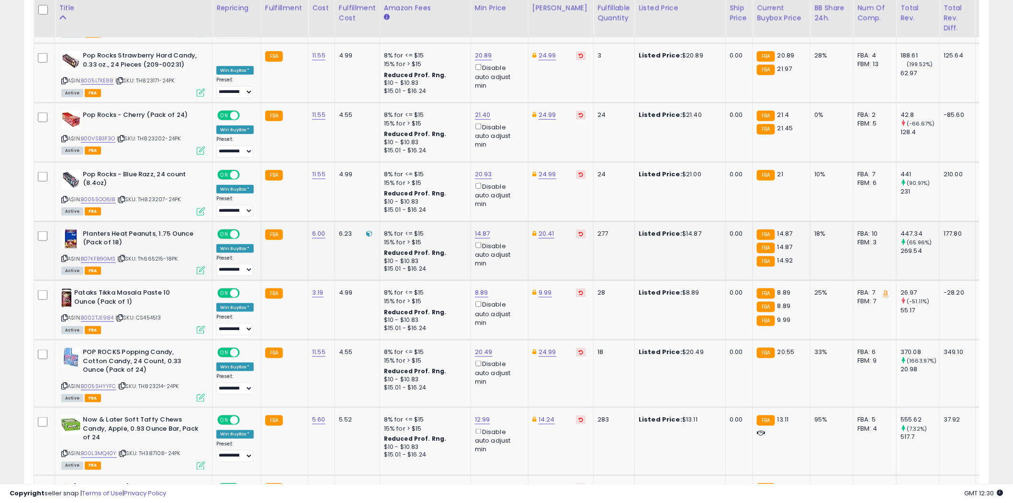
click at [65, 256] on icon at bounding box center [64, 258] width 6 height 5
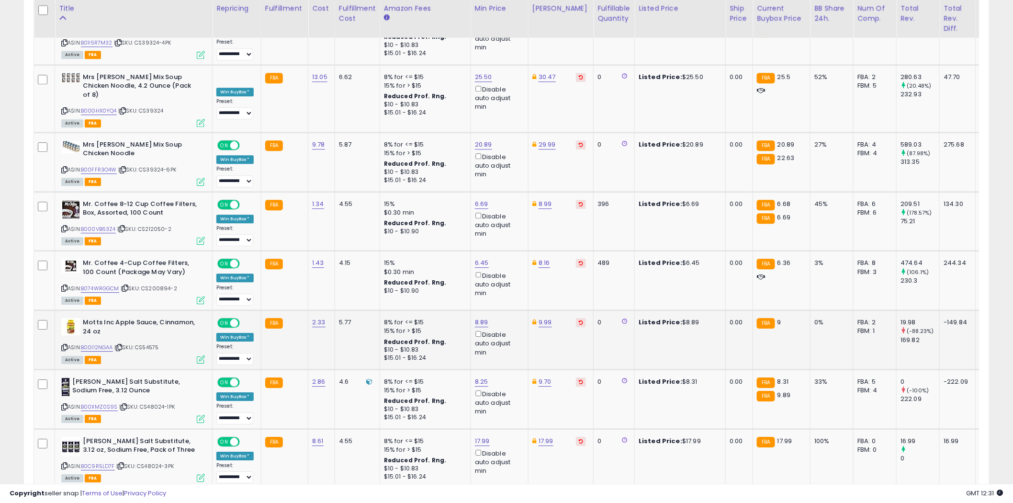
scroll to position [2592, 0]
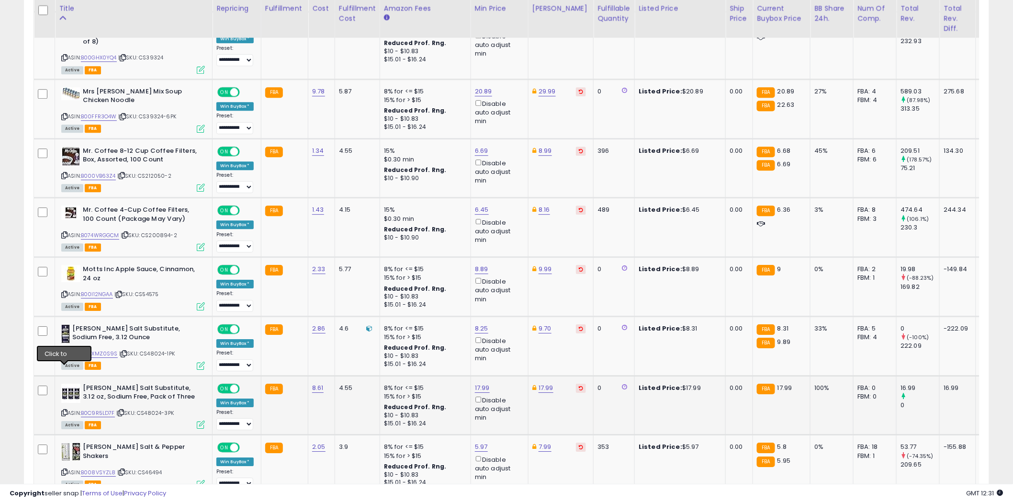
click at [65, 410] on icon at bounding box center [64, 412] width 6 height 5
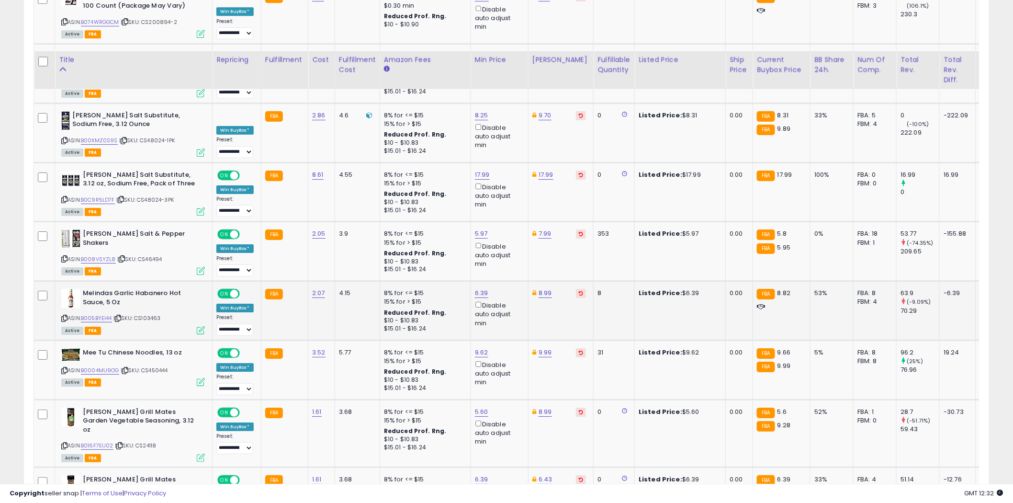
scroll to position [2858, 0]
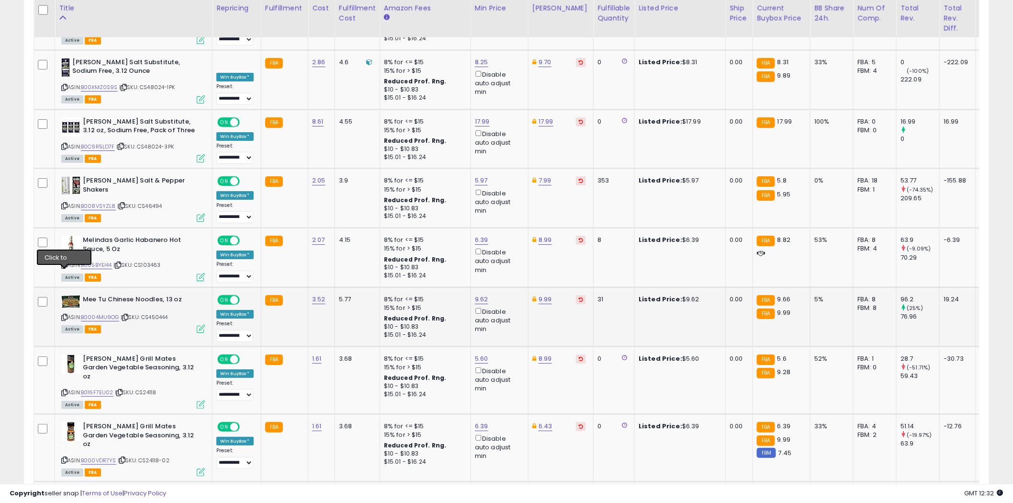
click at [64, 314] on icon at bounding box center [64, 316] width 6 height 5
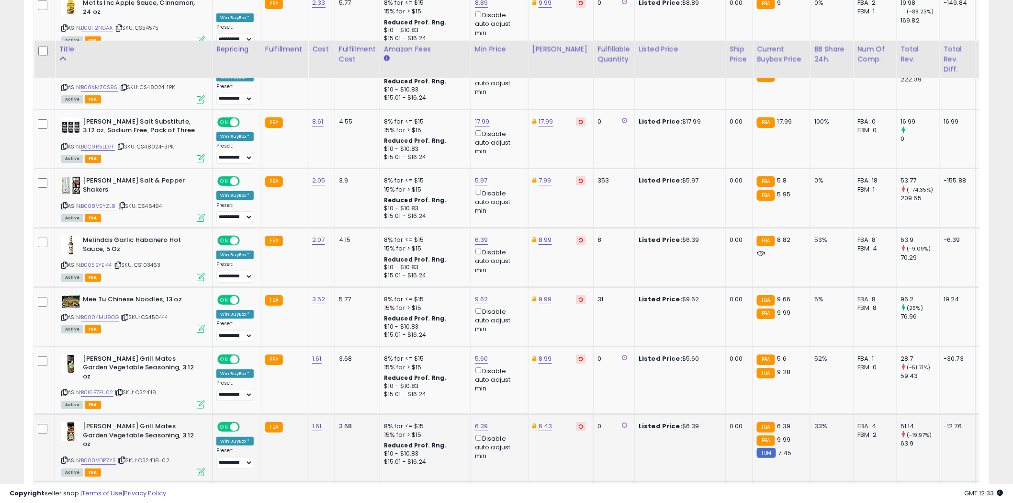
scroll to position [2964, 0]
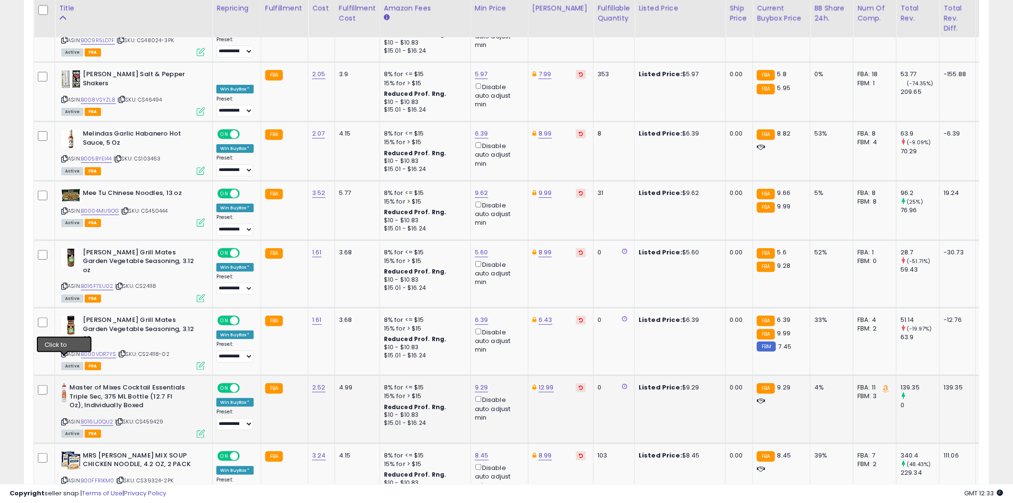
click at [64, 419] on icon at bounding box center [64, 421] width 6 height 5
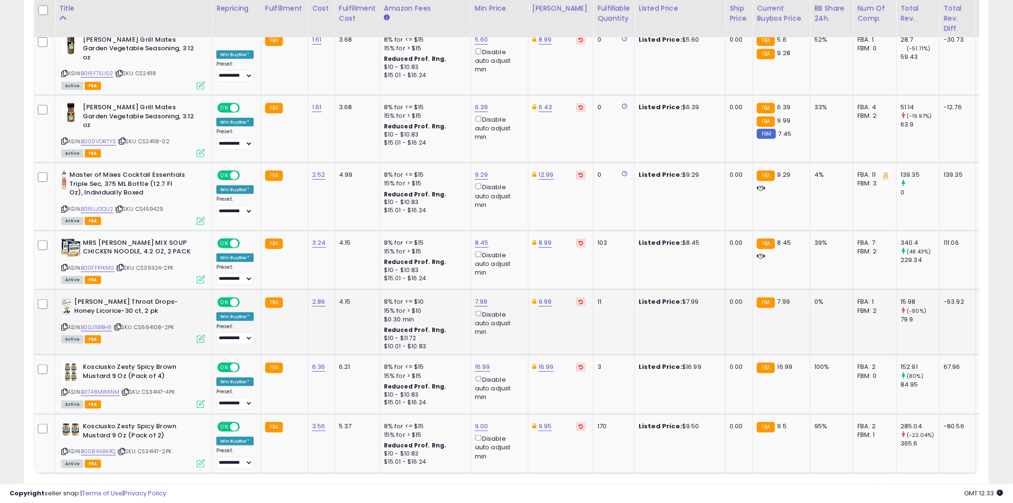
scroll to position [3177, 0]
click at [920, 483] on link "2" at bounding box center [922, 491] width 16 height 16
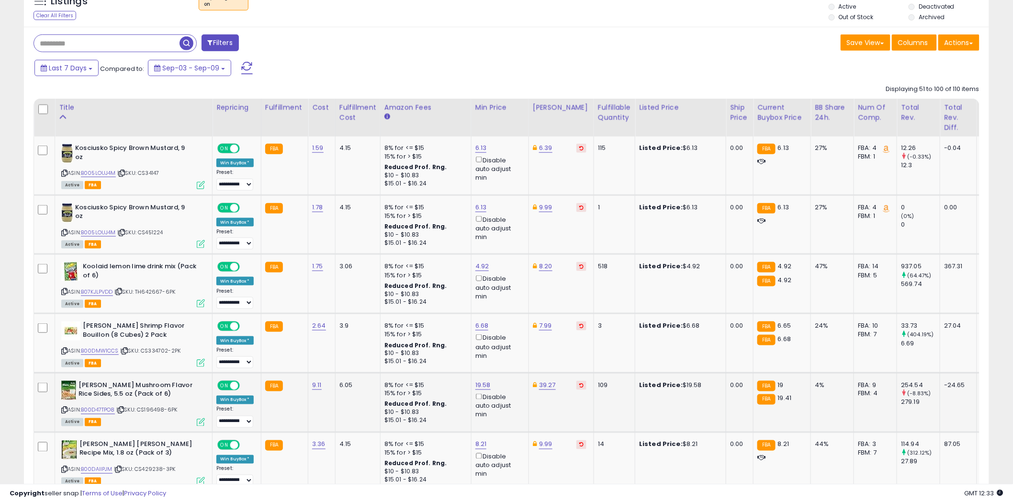
scroll to position [412, 0]
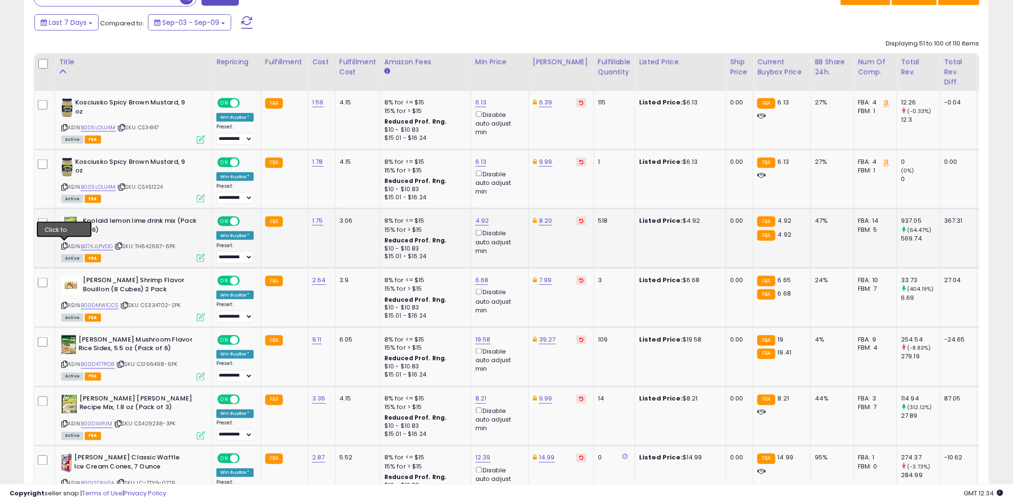
click at [66, 243] on icon at bounding box center [64, 245] width 6 height 5
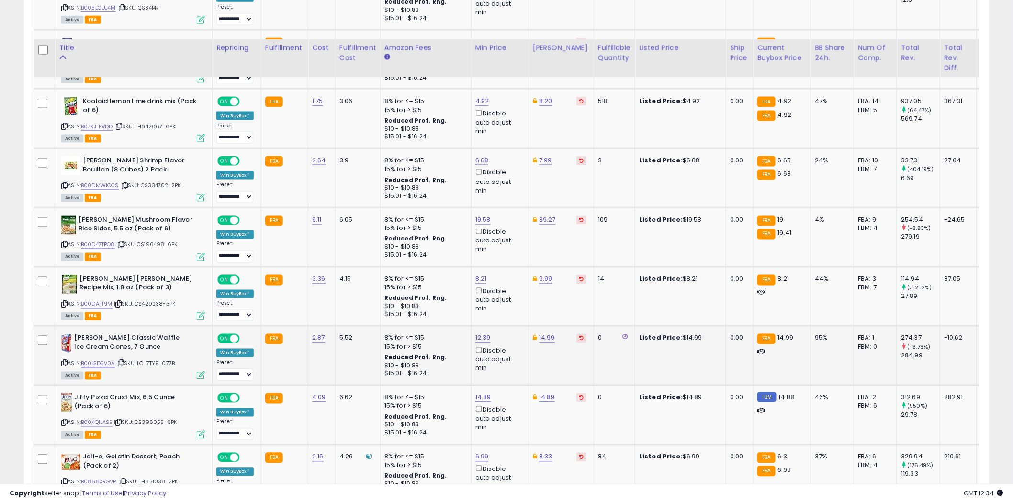
scroll to position [571, 0]
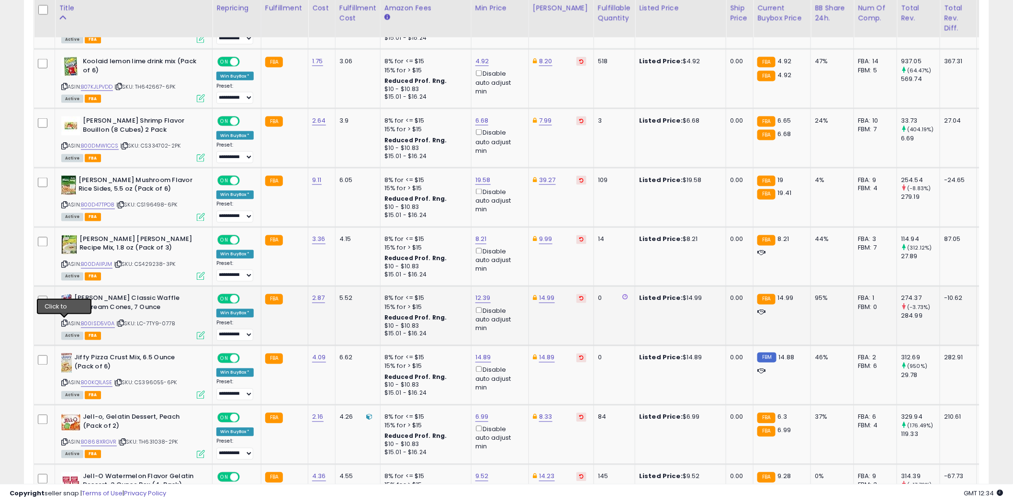
click at [66, 322] on icon at bounding box center [64, 323] width 6 height 5
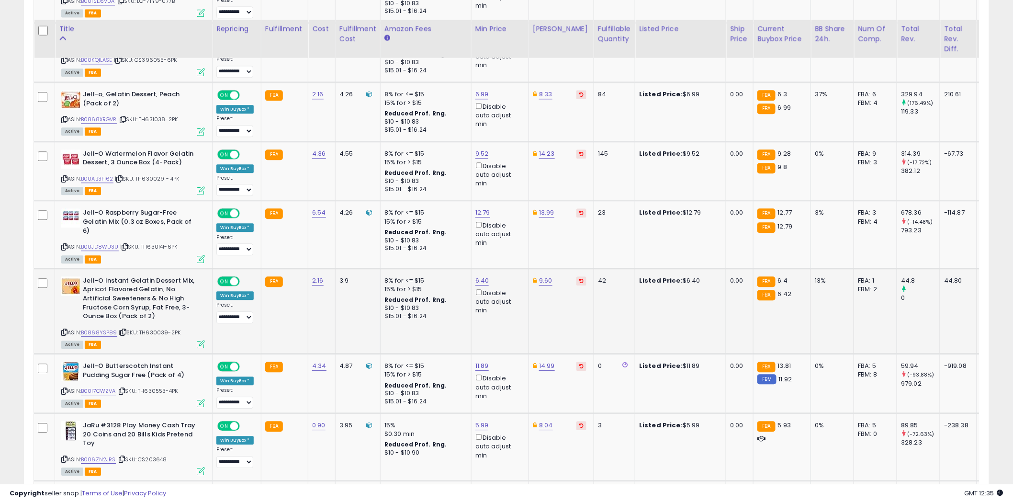
scroll to position [943, 0]
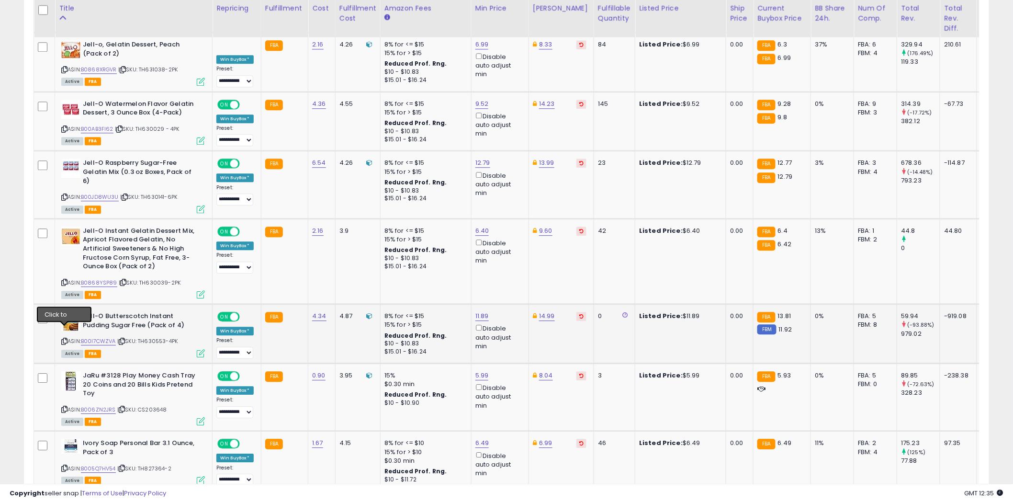
click at [65, 338] on icon at bounding box center [64, 340] width 6 height 5
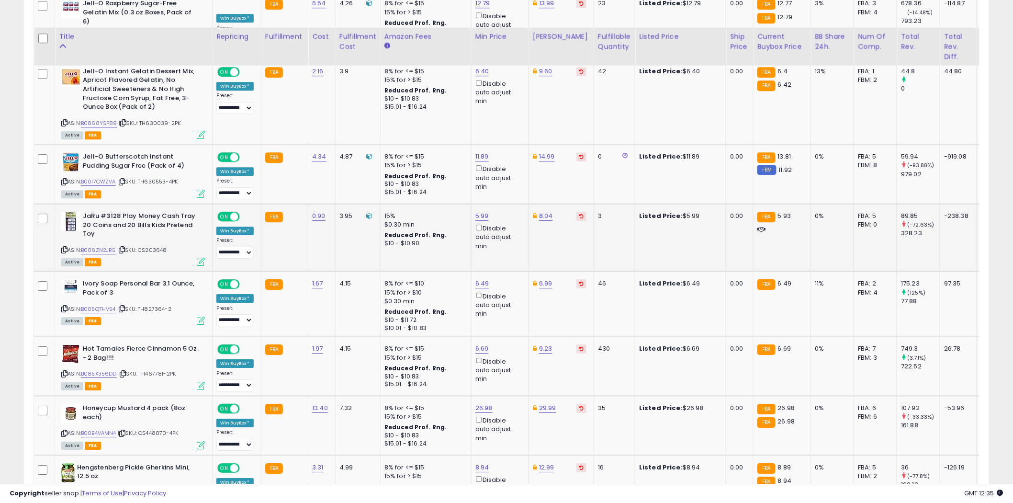
scroll to position [1156, 0]
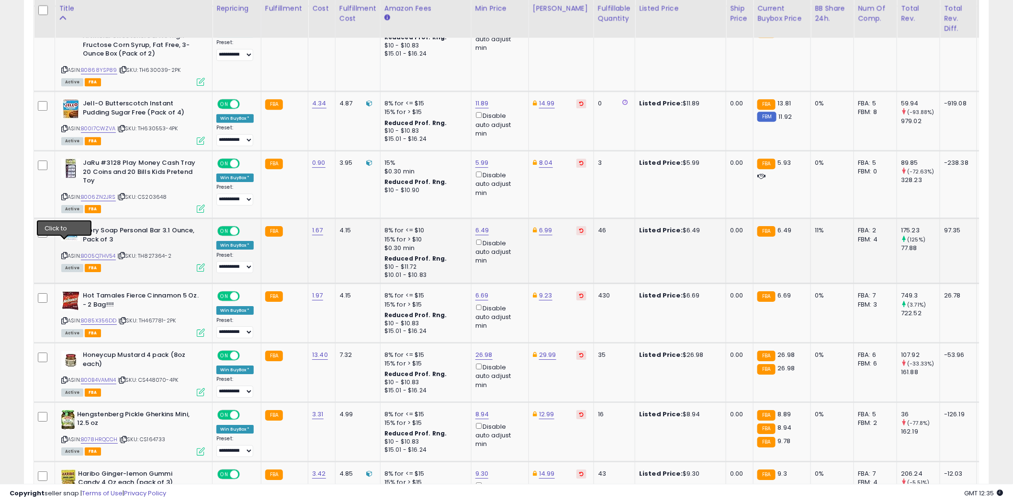
click at [63, 253] on icon at bounding box center [64, 255] width 6 height 5
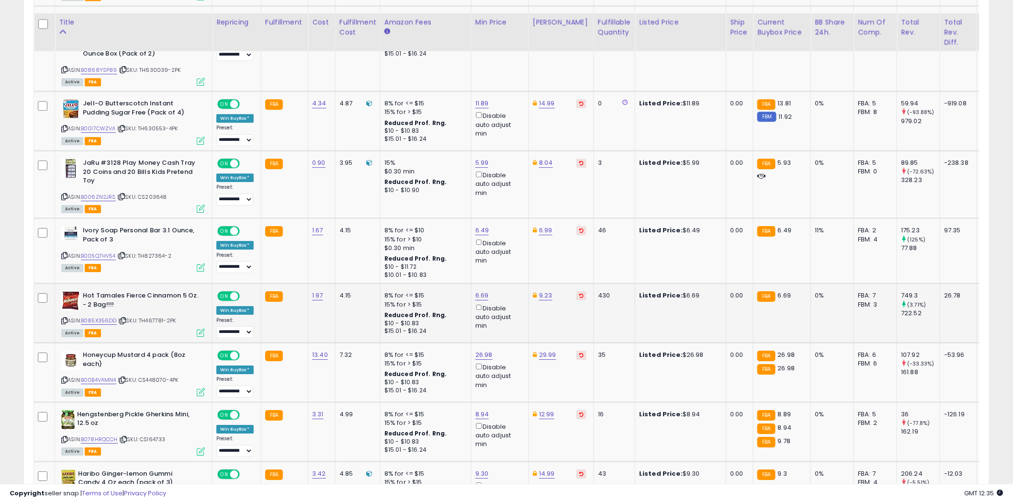
scroll to position [1209, 0]
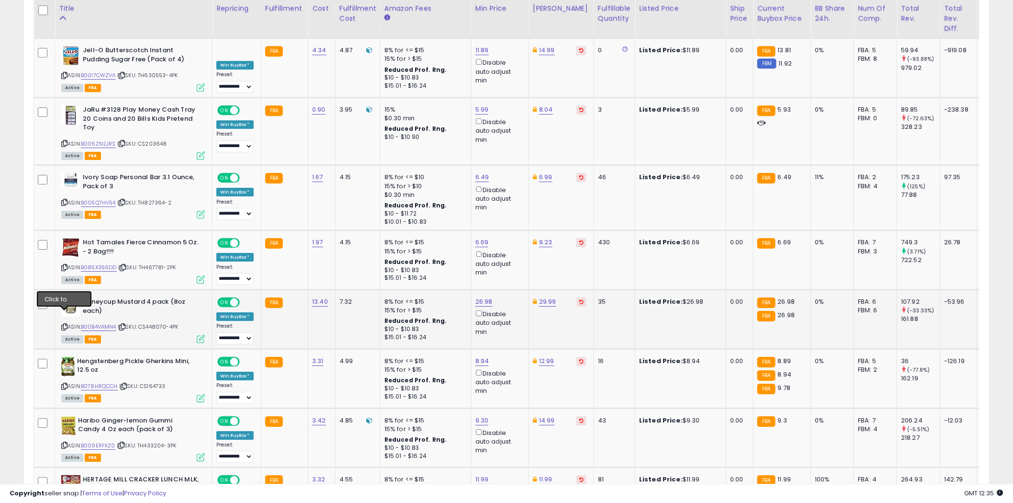
click at [64, 324] on icon at bounding box center [64, 326] width 6 height 5
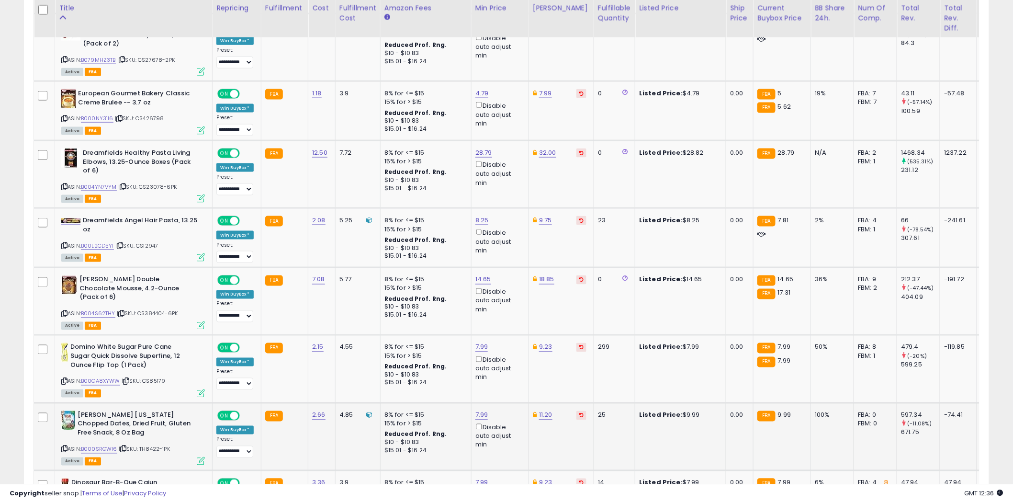
scroll to position [2060, 0]
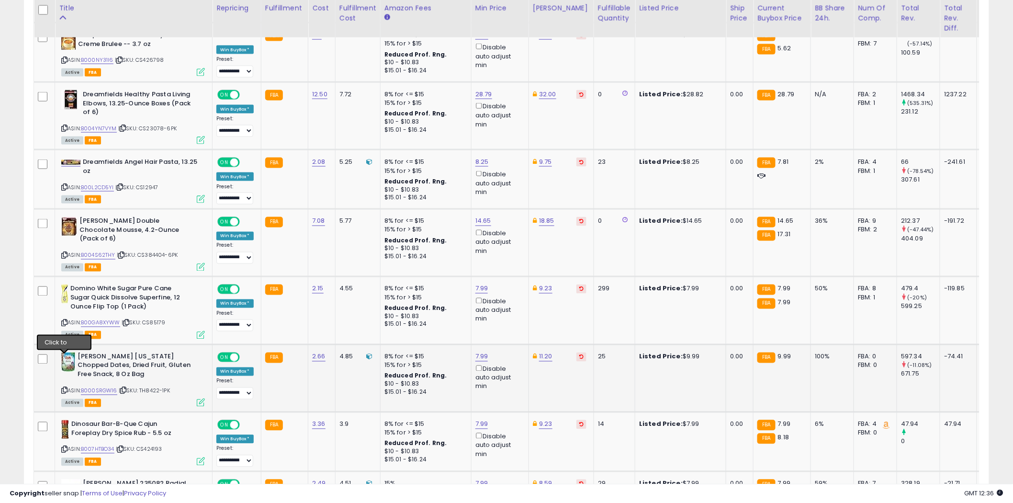
click at [64, 388] on icon at bounding box center [64, 390] width 6 height 5
click at [542, 352] on link "11.20" at bounding box center [545, 357] width 13 height 10
type input "*"
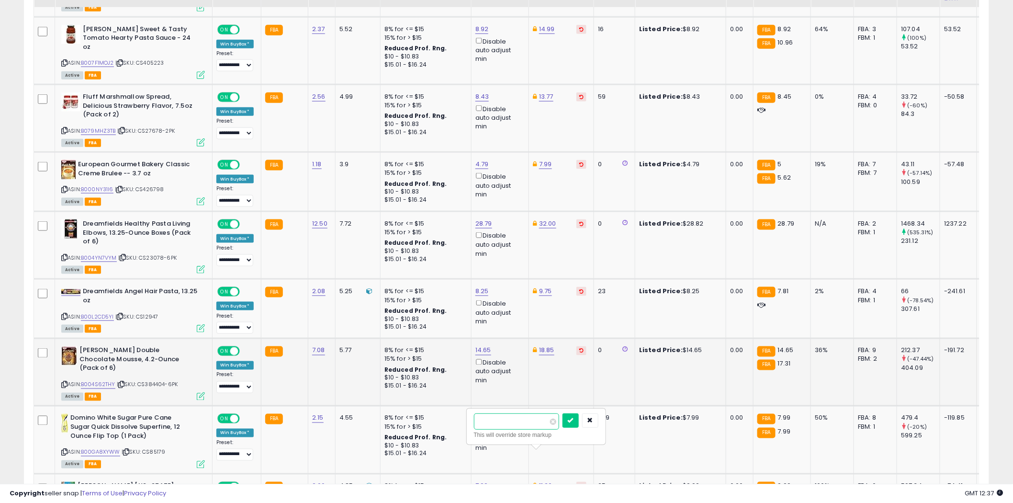
scroll to position [1900, 0]
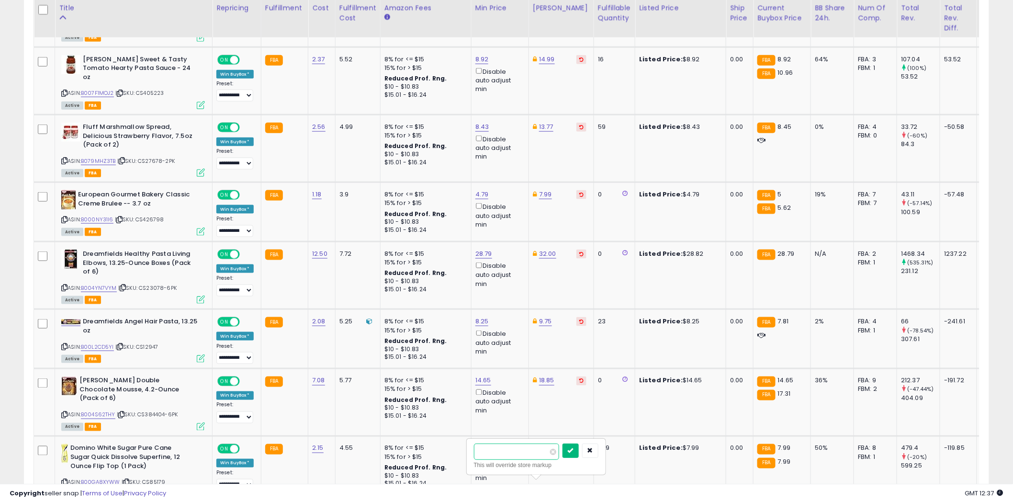
type input "****"
click at [573, 448] on icon "submit" at bounding box center [571, 450] width 6 height 6
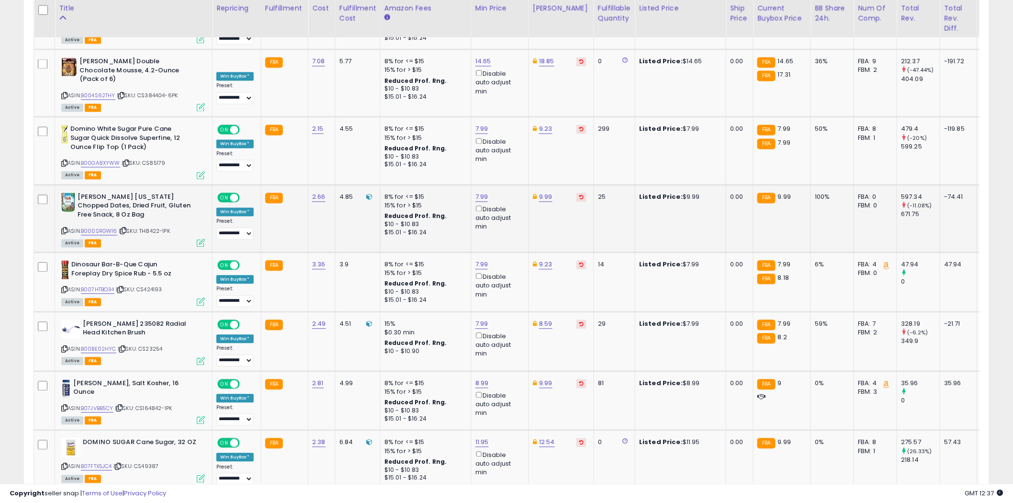
scroll to position [2272, 0]
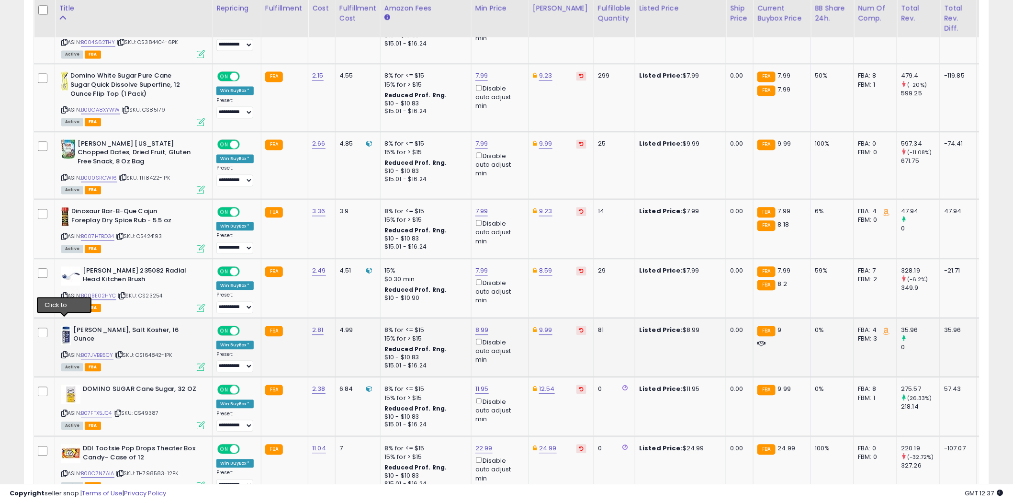
click at [65, 352] on icon at bounding box center [64, 354] width 6 height 5
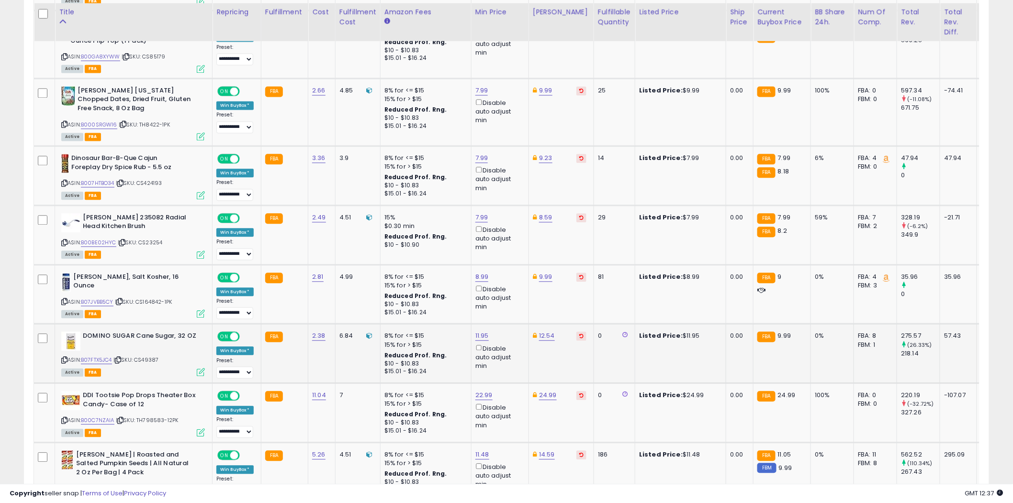
scroll to position [2379, 0]
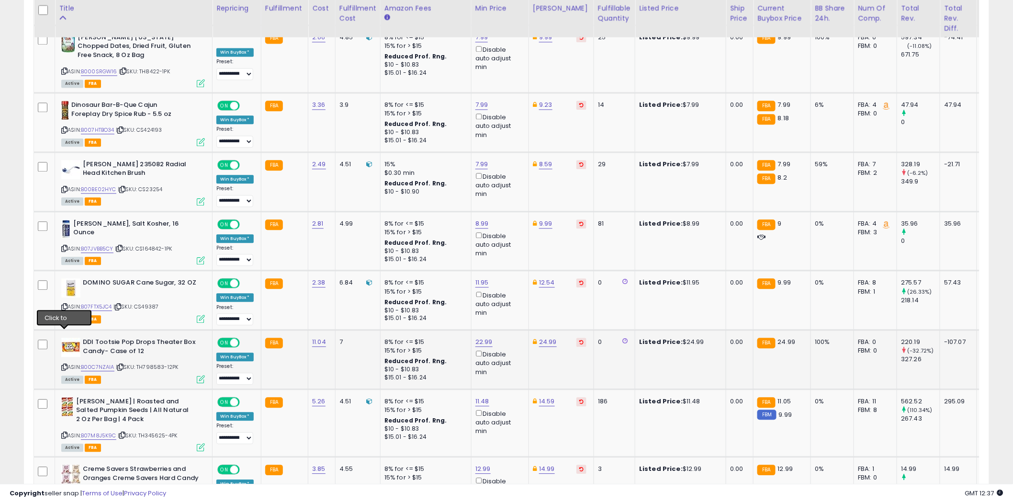
click at [65, 364] on icon at bounding box center [64, 366] width 6 height 5
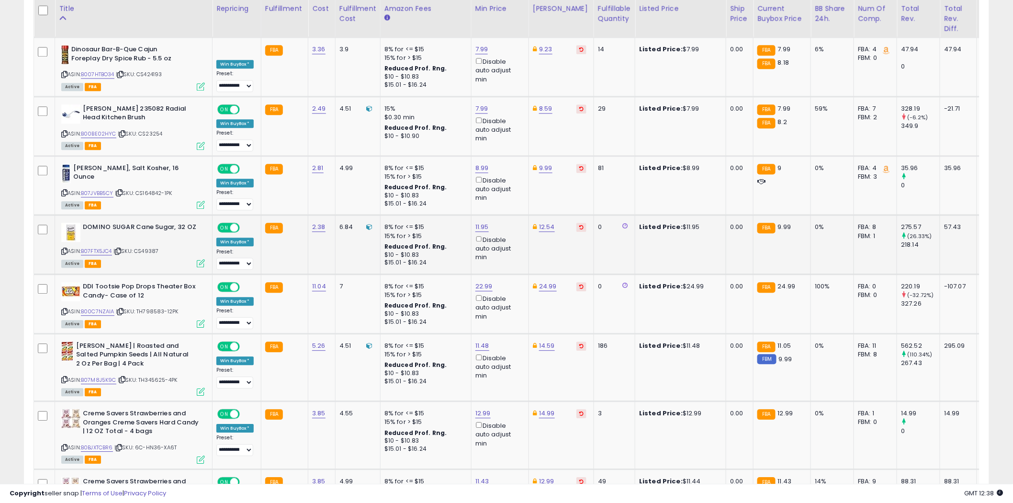
scroll to position [2485, 0]
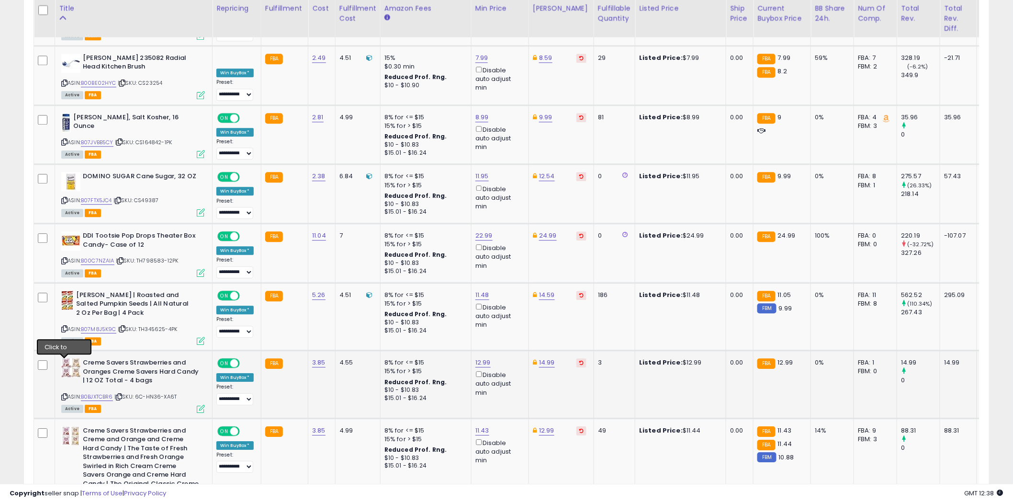
click at [65, 394] on icon at bounding box center [64, 396] width 6 height 5
click at [64, 394] on icon at bounding box center [64, 396] width 6 height 5
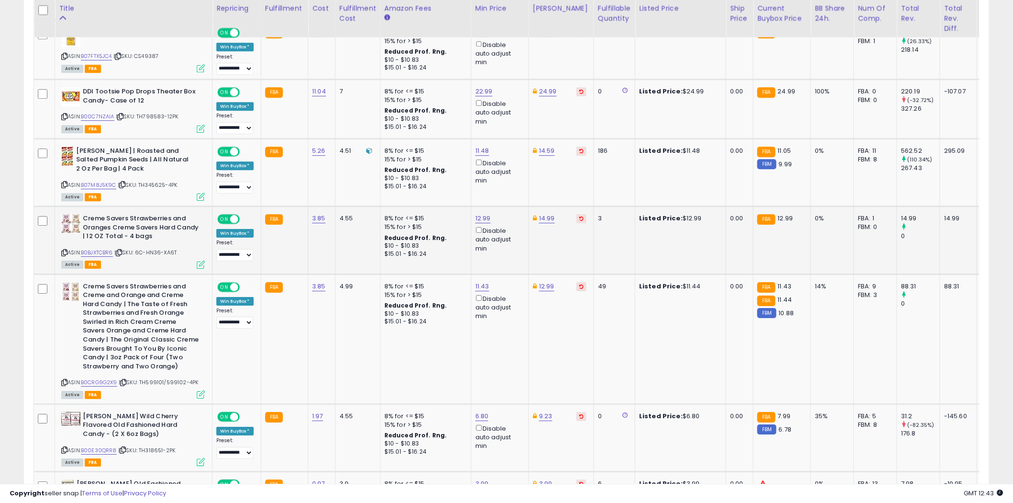
scroll to position [2645, 0]
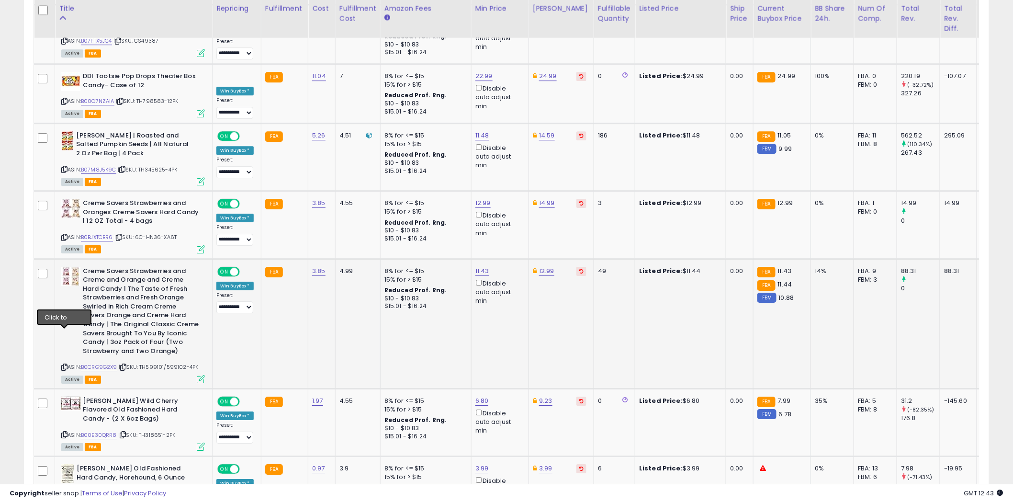
click at [65, 364] on icon at bounding box center [64, 366] width 6 height 5
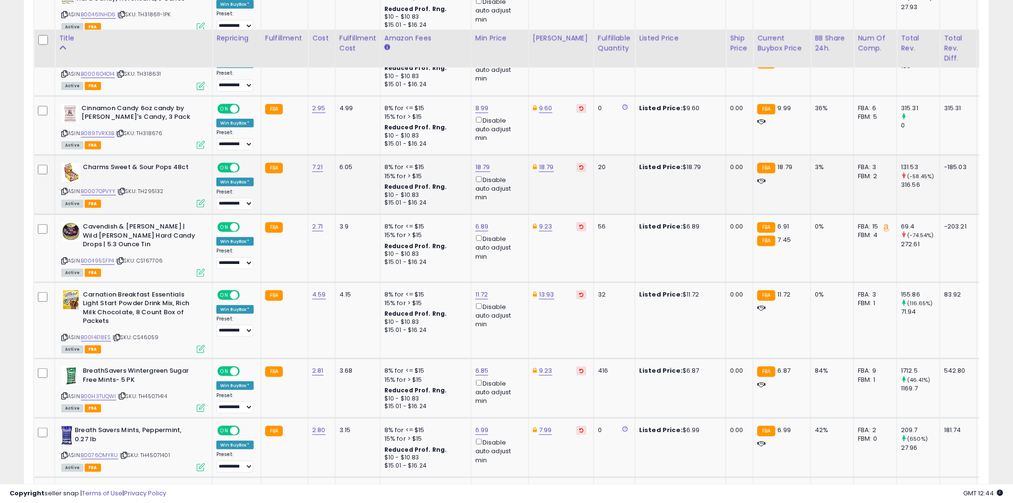
scroll to position [3176, 0]
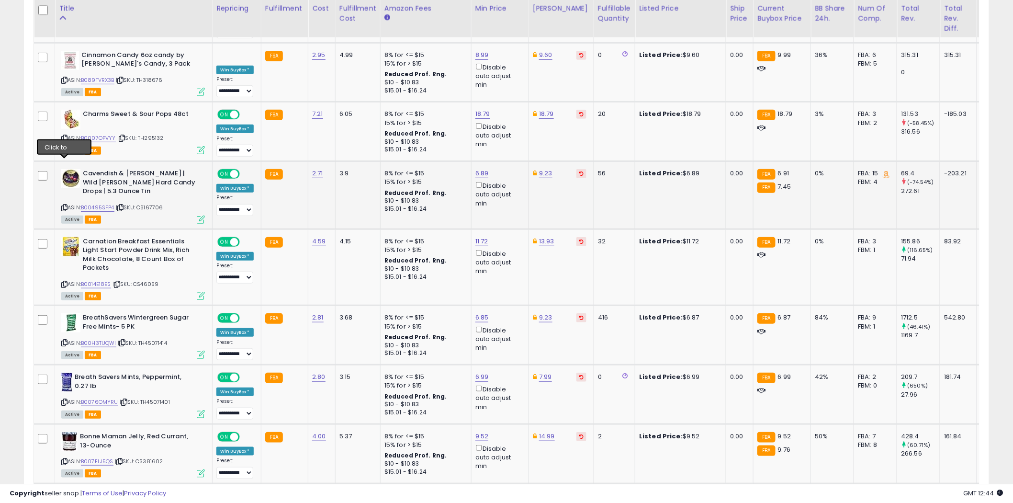
click at [65, 205] on icon at bounding box center [64, 207] width 6 height 5
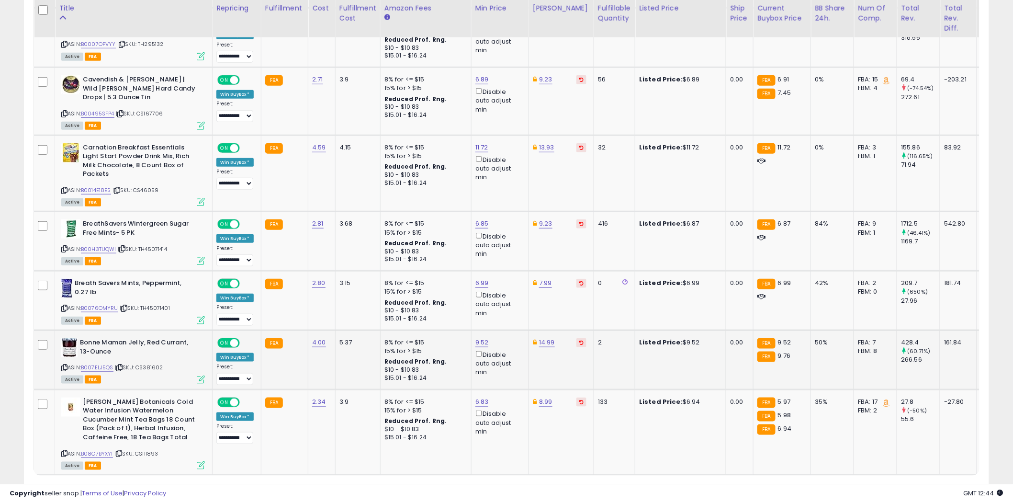
scroll to position [3281, 0]
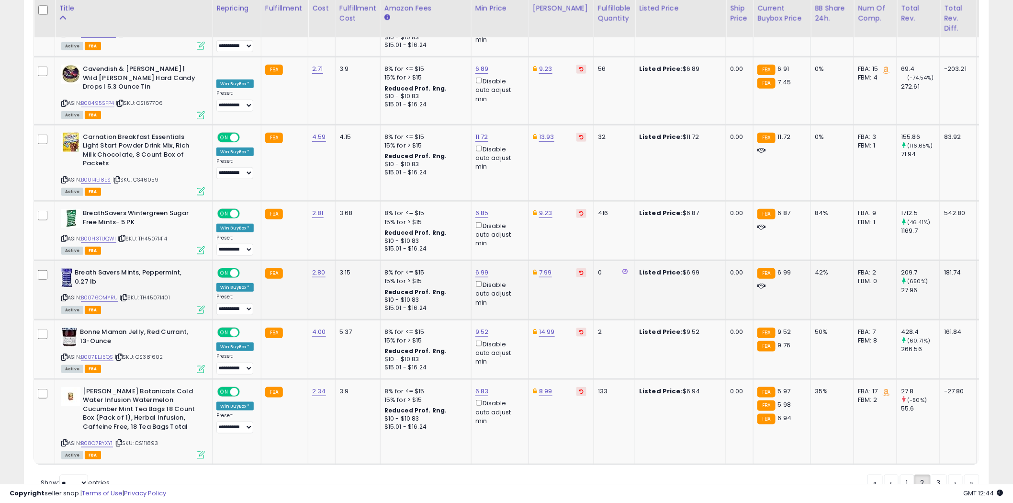
click at [65, 295] on icon at bounding box center [64, 297] width 6 height 5
click at [65, 440] on icon at bounding box center [64, 442] width 6 height 5
click at [939, 474] on link "3" at bounding box center [938, 482] width 16 height 16
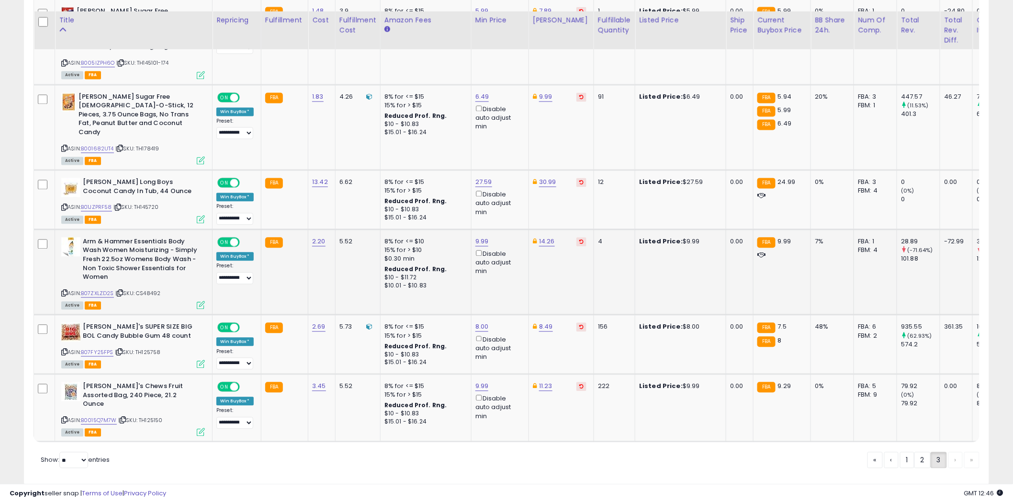
scroll to position [769, 0]
